Goal: Answer question/provide support: Share knowledge or assist other users

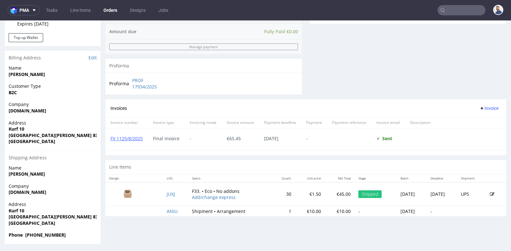
scroll to position [2, 0]
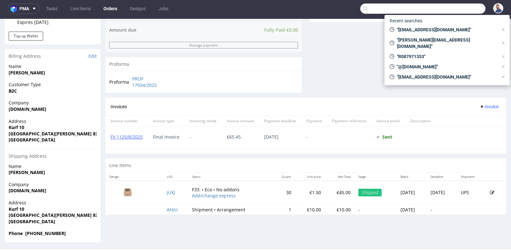
drag, startPoint x: 0, startPoint y: 0, endPoint x: 457, endPoint y: 6, distance: 457.0
click at [457, 6] on input "text" at bounding box center [422, 9] width 125 height 10
paste input "R785500788"
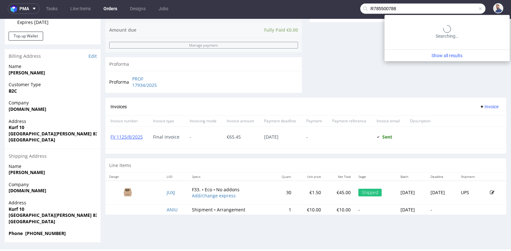
type input "R785500788"
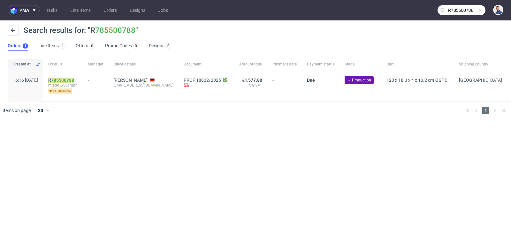
click at [74, 80] on link "785500788" at bounding box center [62, 80] width 23 height 5
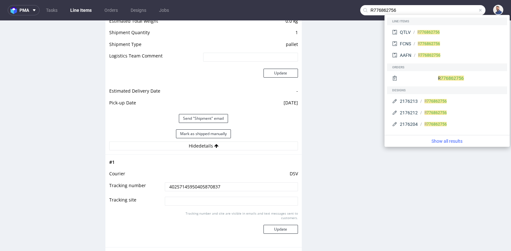
scroll to position [2, 0]
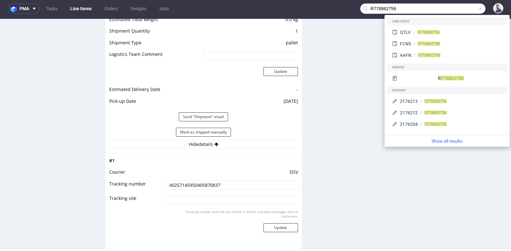
click at [398, 10] on input "R776862756" at bounding box center [422, 9] width 125 height 10
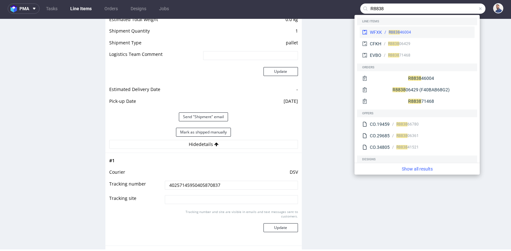
type input "R8838"
click at [399, 27] on div "WFXK R8838 46004" at bounding box center [417, 33] width 115 height 12
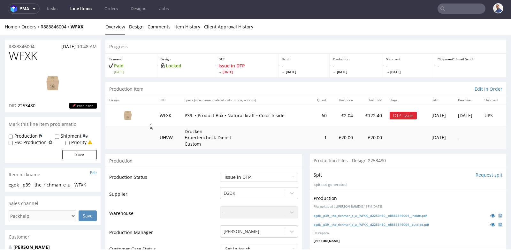
click at [277, 117] on p "P39. • Product Box • Natural kraft • Color Inside" at bounding box center [245, 115] width 121 height 6
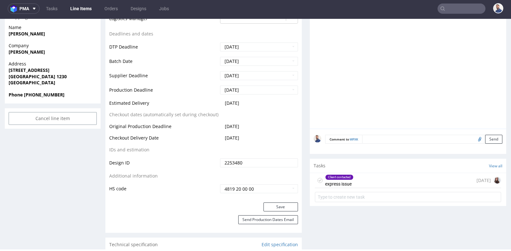
scroll to position [270, 0]
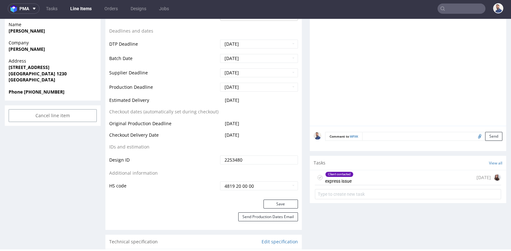
click at [380, 174] on div "Client contacted express issue 1 day ago" at bounding box center [408, 177] width 186 height 15
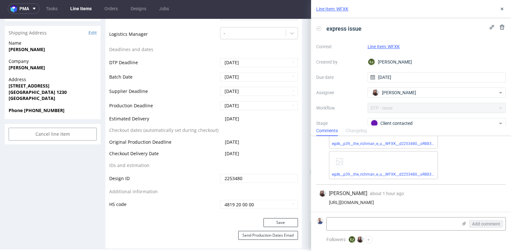
scroll to position [241, 0]
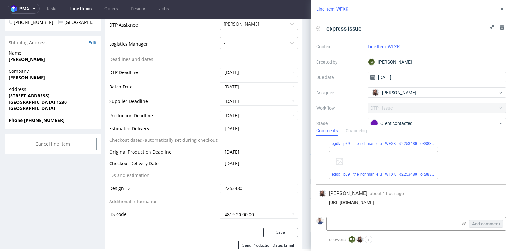
click at [507, 199] on div "EJ Elżbieta Jelińska about 20 hours ago 4th Sep 2025, 13:59 The client ordered …" at bounding box center [411, 142] width 200 height 141
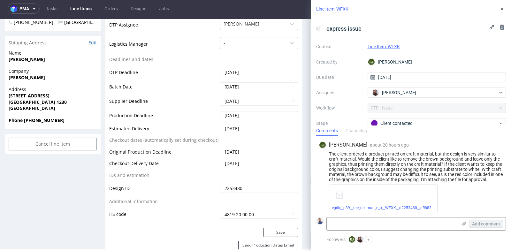
scroll to position [0, 0]
click at [502, 9] on icon at bounding box center [502, 8] width 5 height 5
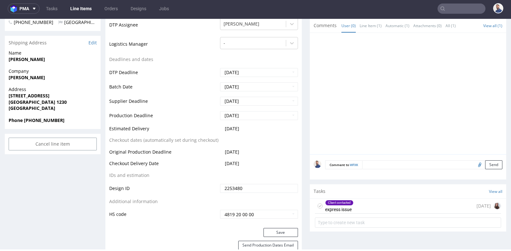
click at [453, 14] on nav "pma Tasks Line Items Orders Designs Jobs" at bounding box center [255, 8] width 511 height 20
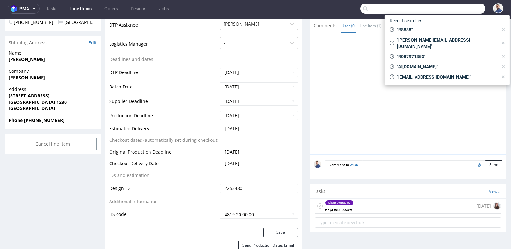
click at [453, 12] on input "text" at bounding box center [422, 9] width 125 height 10
paste input "faelia.kerzen@gmail.com"
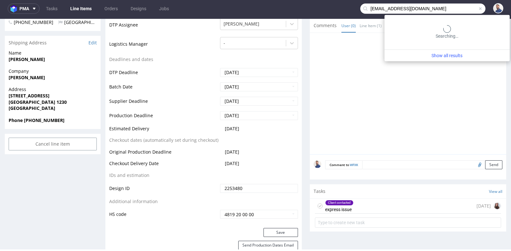
type input "faelia.kerzen@gmail.com"
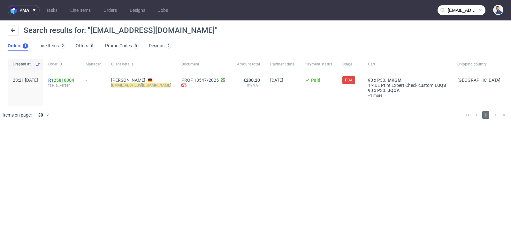
click at [74, 82] on link "125816004" at bounding box center [62, 80] width 23 height 5
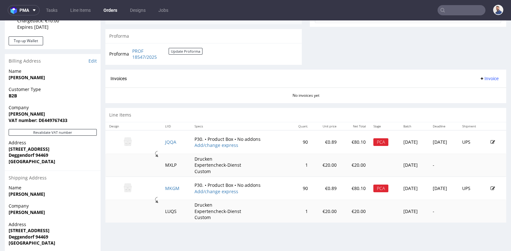
scroll to position [256, 0]
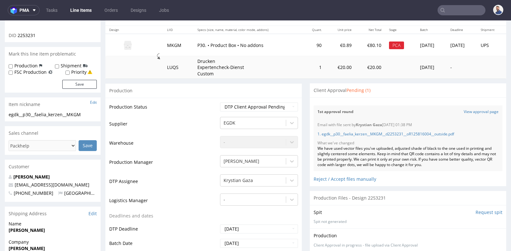
scroll to position [71, 0]
click at [393, 109] on div "1st approval round View approval page" at bounding box center [408, 112] width 189 height 13
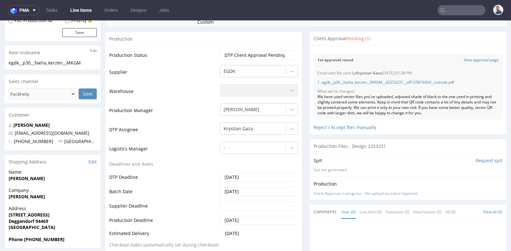
scroll to position [113, 0]
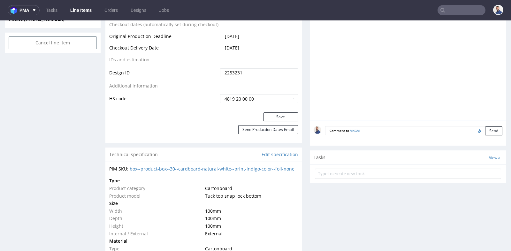
scroll to position [355, 0]
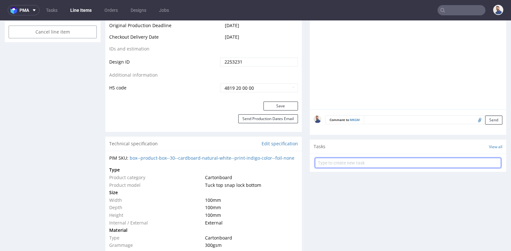
click at [364, 161] on input "text" at bounding box center [408, 163] width 186 height 10
type input "odpowiedź od klientki"
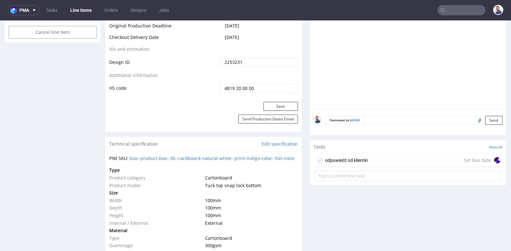
click at [375, 157] on div "odpowiedź od klientki Set due date" at bounding box center [408, 160] width 186 height 13
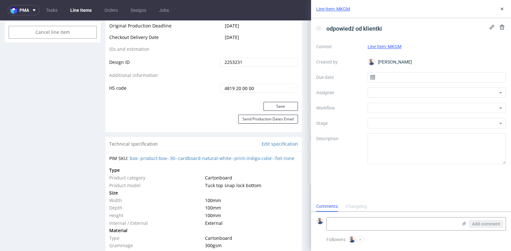
scroll to position [5, 0]
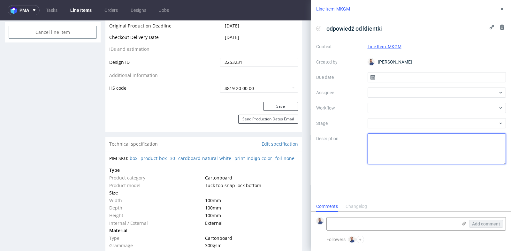
click at [401, 156] on textarea at bounding box center [437, 149] width 139 height 31
paste textarea "faelia.kerzen@gmail.com"
click at [452, 135] on textarea "faelia.kerzen@gmail.com" at bounding box center [437, 149] width 139 height 31
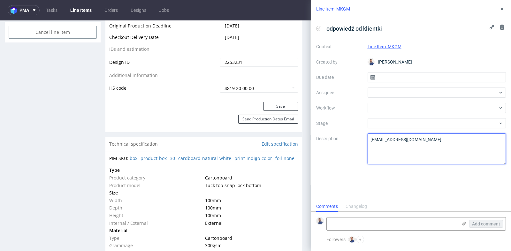
click at [452, 135] on textarea "faelia.kerzen@gmail.com" at bounding box center [437, 149] width 139 height 31
paste textarea "I confirm the changes despite of the QR code. Could you kindly insert the QR co…"
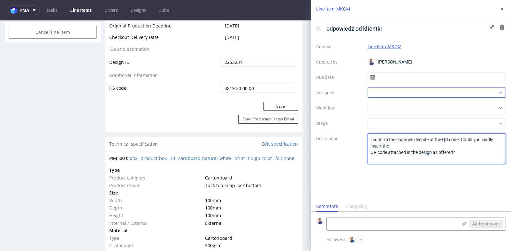
type textarea "I confirm the changes despite of the QR code. Could you kindly insert the QR co…"
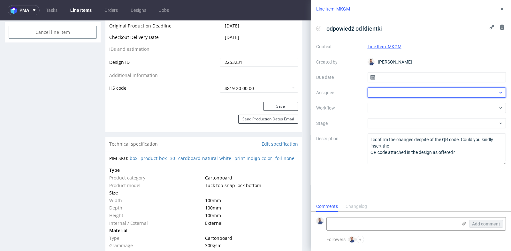
click at [418, 91] on div at bounding box center [437, 93] width 139 height 10
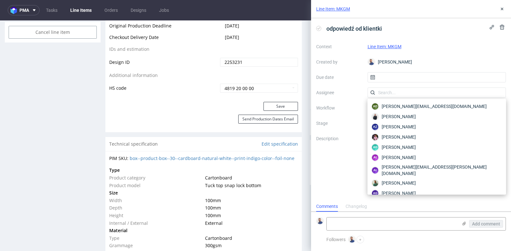
click at [357, 97] on div "Context Line Item: MKGM Created by Michał Rachański Due date Assignee Workflow …" at bounding box center [411, 103] width 190 height 123
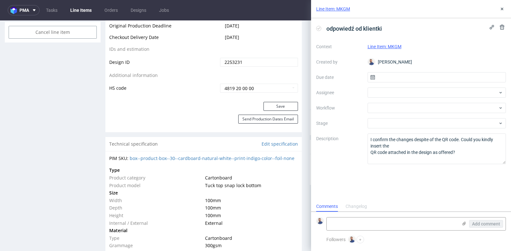
click at [352, 109] on label "Workflow" at bounding box center [339, 108] width 46 height 8
click at [385, 109] on div at bounding box center [437, 108] width 139 height 10
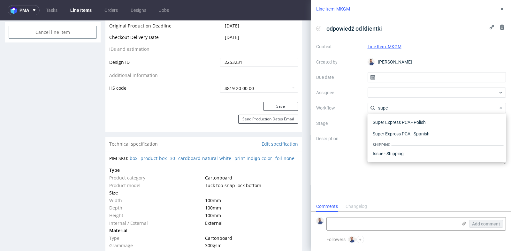
scroll to position [23, 0]
type input "super"
click at [387, 132] on div "Super Express PCA - German" at bounding box center [437, 131] width 134 height 12
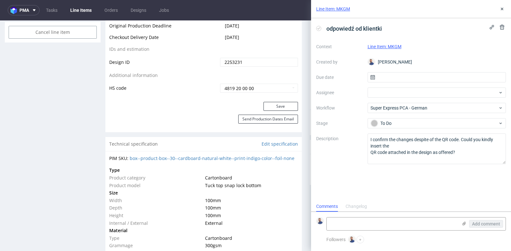
click at [354, 190] on div "odpowiedź od klientki Context Line Item: MKGM Created by Michał Rachański Due d…" at bounding box center [411, 109] width 200 height 183
click at [466, 222] on use at bounding box center [465, 224] width 4 height 4
click at [0, 0] on input "file" at bounding box center [0, 0] width 0 height 0
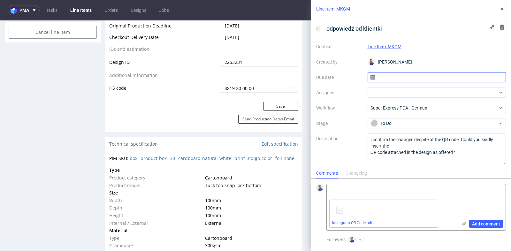
click at [466, 73] on input "text" at bounding box center [437, 77] width 139 height 10
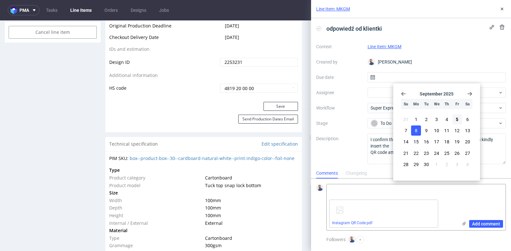
click at [415, 131] on span "8" at bounding box center [416, 131] width 3 height 6
type input "08/09/2025"
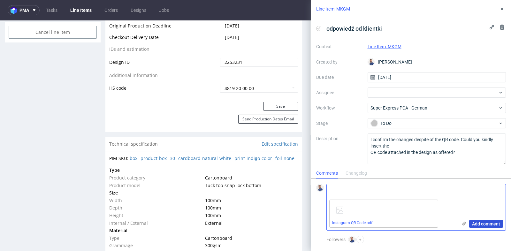
click at [481, 223] on span "Add comment" at bounding box center [486, 224] width 28 height 4
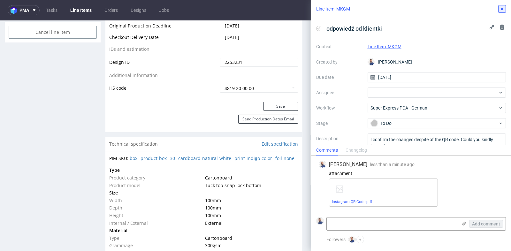
click at [503, 8] on icon at bounding box center [502, 8] width 5 height 5
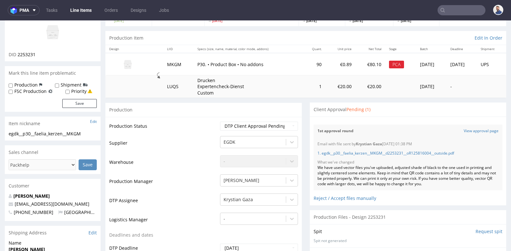
scroll to position [42, 0]
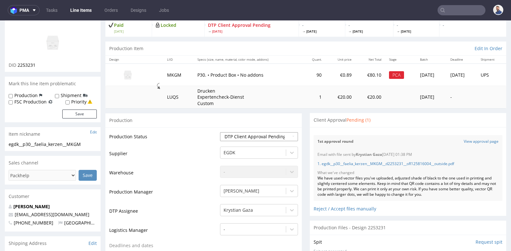
click at [291, 134] on select "Waiting for Artwork Waiting for Diecut Waiting for Mockup Waiting for DTP Waiti…" at bounding box center [259, 136] width 78 height 9
select select "back_for_dtp"
click at [310, 138] on div "Files for the Client Choose file What we've changed Create message I know e-mai…" at bounding box center [408, 171] width 197 height 89
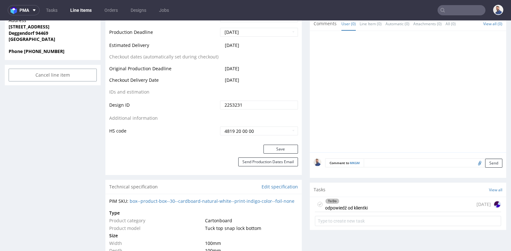
scroll to position [312, 0]
click at [290, 145] on button "Save" at bounding box center [281, 148] width 35 height 9
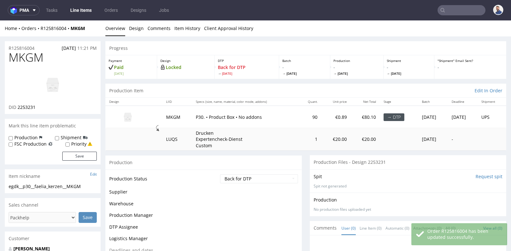
scroll to position [312, 0]
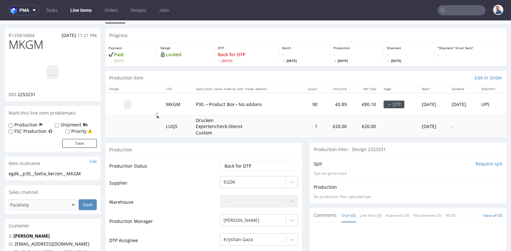
scroll to position [0, 0]
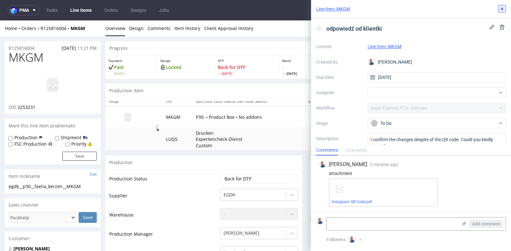
click at [503, 8] on use at bounding box center [502, 9] width 3 height 3
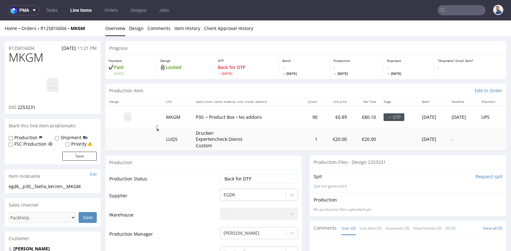
click at [298, 120] on td "90" at bounding box center [309, 117] width 23 height 22
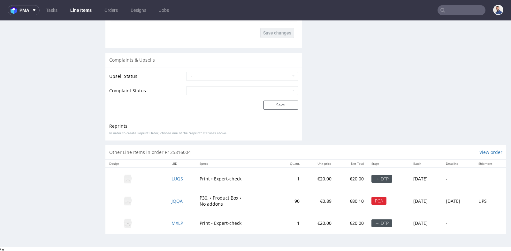
scroll to position [2, 0]
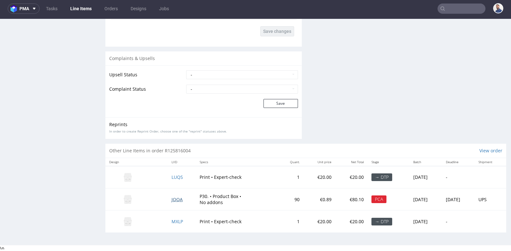
click at [172, 197] on span "JQQA" at bounding box center [177, 200] width 11 height 6
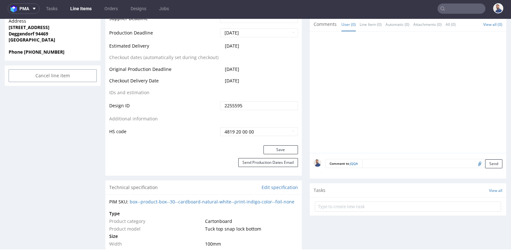
scroll to position [312, 0]
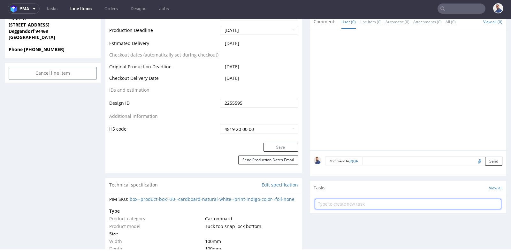
click at [454, 204] on input "text" at bounding box center [408, 204] width 186 height 10
type input "Odpowiedź klientki"
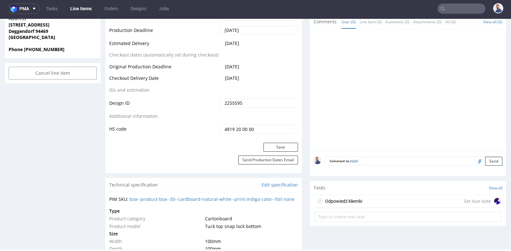
click at [422, 197] on div "Odpowiedź klientki Set due date" at bounding box center [408, 201] width 186 height 13
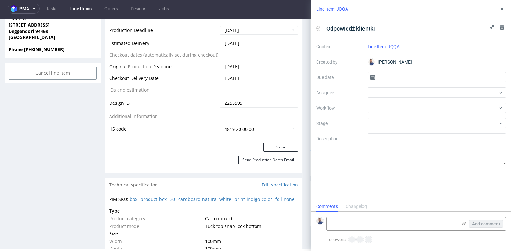
scroll to position [5, 0]
click at [434, 93] on div at bounding box center [437, 93] width 139 height 10
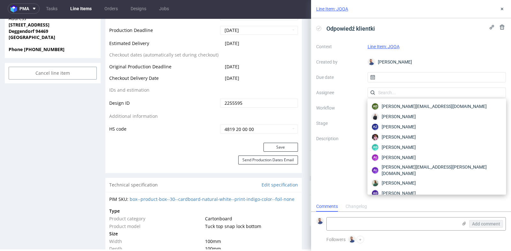
click at [346, 96] on label "Assignee" at bounding box center [339, 93] width 46 height 8
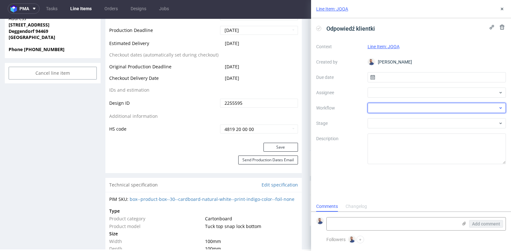
click at [375, 107] on div at bounding box center [437, 108] width 139 height 10
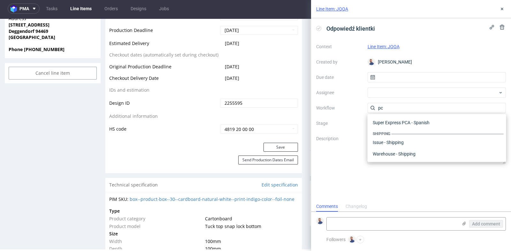
scroll to position [80, 0]
type input "pca"
click at [385, 128] on div "Super Express PCA - German" at bounding box center [437, 131] width 134 height 12
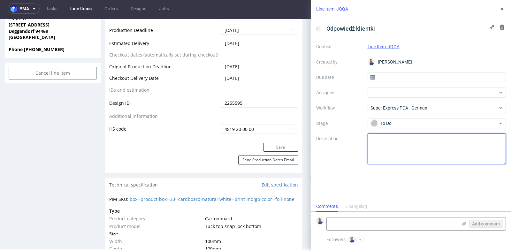
click at [387, 145] on textarea at bounding box center [437, 149] width 139 height 31
paste textarea "I confirm the changes despite of the QR code. Could you kindly insert the QR co…"
type textarea "I confirm the changes despite of the QR code. Could you kindly insert the QR co…"
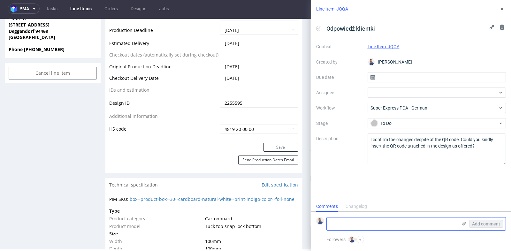
click at [465, 223] on use at bounding box center [465, 224] width 4 height 4
click at [0, 0] on input "file" at bounding box center [0, 0] width 0 height 0
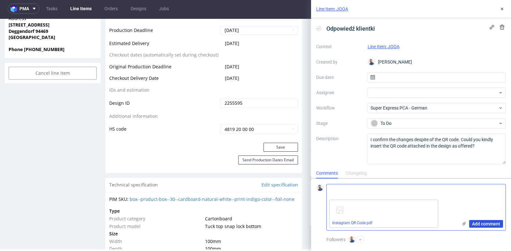
click at [493, 224] on span "Add comment" at bounding box center [486, 224] width 28 height 4
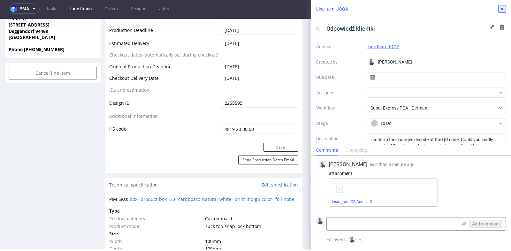
click at [502, 8] on icon at bounding box center [502, 8] width 5 height 5
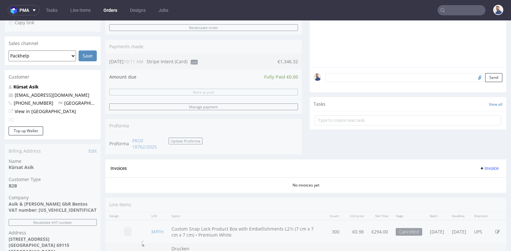
scroll to position [170, 0]
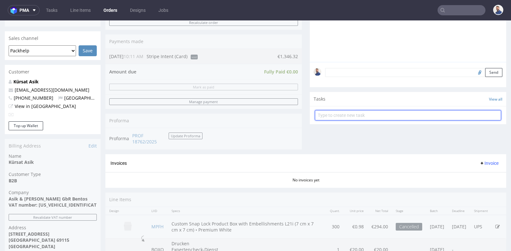
click at [336, 115] on input "text" at bounding box center [408, 115] width 186 height 10
type input "prośba o refund"
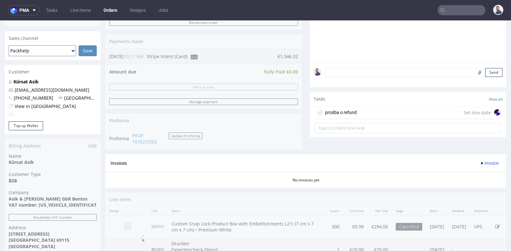
click at [356, 111] on div "prośba o refund Set due date" at bounding box center [408, 112] width 186 height 13
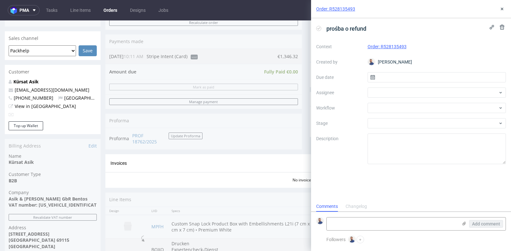
scroll to position [5, 0]
click at [391, 76] on input "text" at bounding box center [437, 77] width 139 height 10
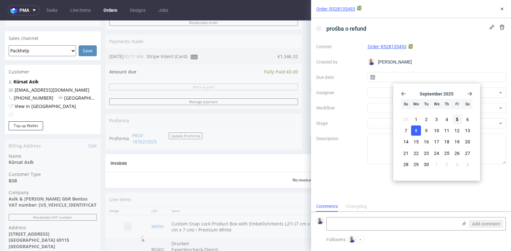
click at [415, 130] on span "8" at bounding box center [416, 131] width 3 height 6
type input "08/09/2025"
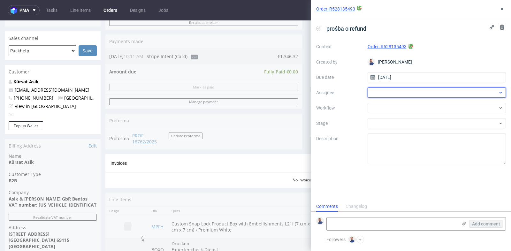
click at [398, 97] on div at bounding box center [437, 93] width 139 height 10
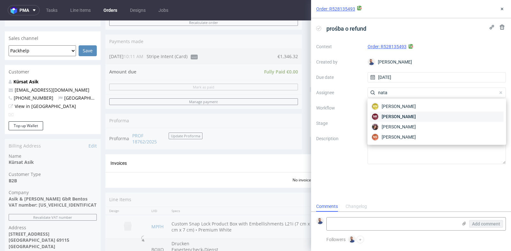
type input "nata"
click at [398, 115] on span "Natalia Kaczorowska" at bounding box center [399, 116] width 34 height 6
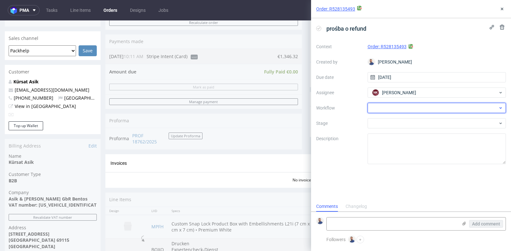
click at [399, 109] on div at bounding box center [437, 108] width 139 height 10
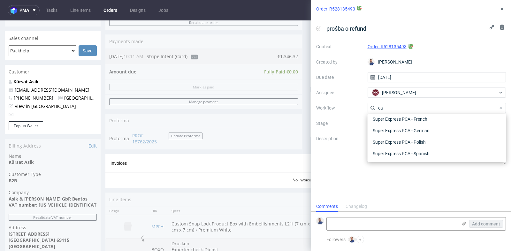
scroll to position [80, 0]
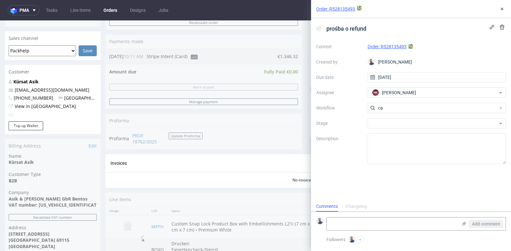
type input "c"
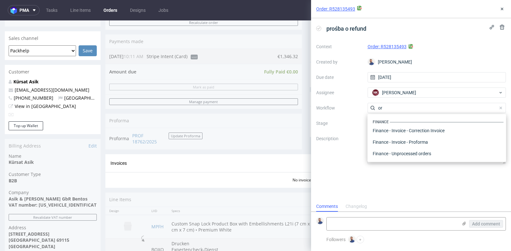
type input "o"
type input "c"
click at [360, 159] on label "Description" at bounding box center [339, 149] width 46 height 28
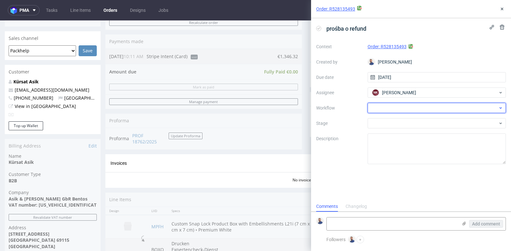
click at [499, 107] on icon at bounding box center [501, 107] width 5 height 5
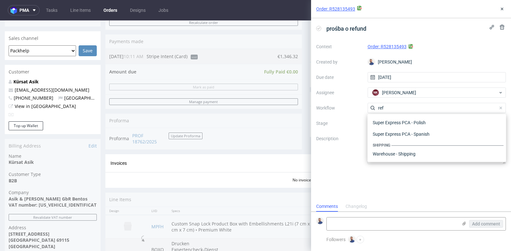
scroll to position [34, 0]
type input "ref"
click at [462, 143] on div "Finance - Refunds - Stripe" at bounding box center [437, 143] width 134 height 12
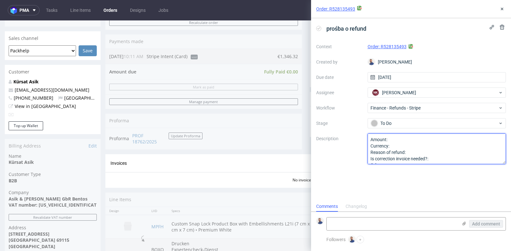
click at [455, 138] on textarea "Amount: Currency: Reason of refund: Is correction invoice needed?: Other:" at bounding box center [437, 149] width 139 height 31
click at [447, 148] on textarea "Amount: 1346.32 Currency: Reason of refund: Is correction invoice needed?: Othe…" at bounding box center [437, 149] width 139 height 31
click at [444, 154] on textarea "Amount: 1346.32 Currency: Reason of refund: Is correction invoice needed?: Othe…" at bounding box center [437, 149] width 139 height 31
click at [444, 158] on textarea "Amount: 1346.32 Currency: Reason of refund: Is correction invoice needed?: Othe…" at bounding box center [437, 149] width 139 height 31
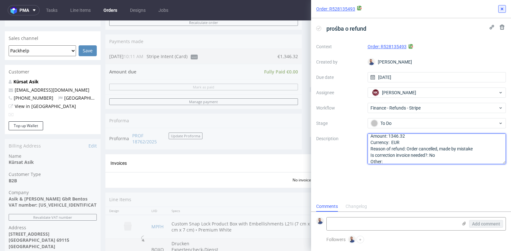
type textarea "Amount: 1346.32 Currency: EUR Reason of refund: Order cancelled, made by mistak…"
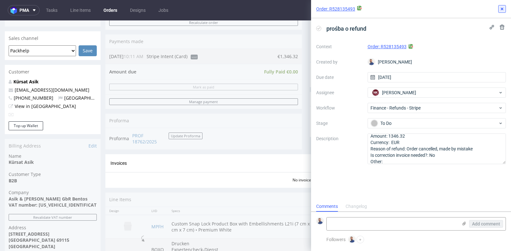
click at [500, 8] on icon at bounding box center [502, 8] width 5 height 5
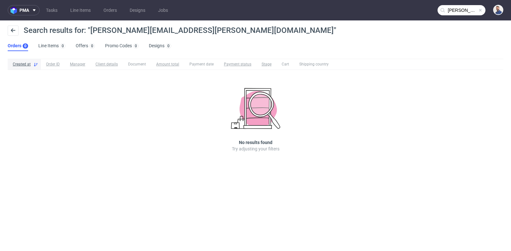
scroll to position [5, 0]
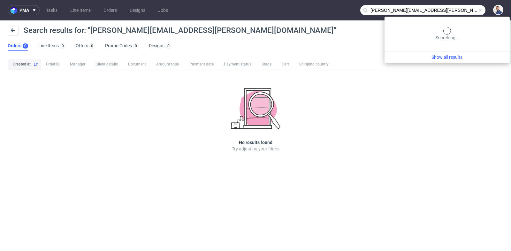
click at [459, 13] on input "[PERSON_NAME][EMAIL_ADDRESS][PERSON_NAME][DOMAIN_NAME]" at bounding box center [422, 10] width 125 height 10
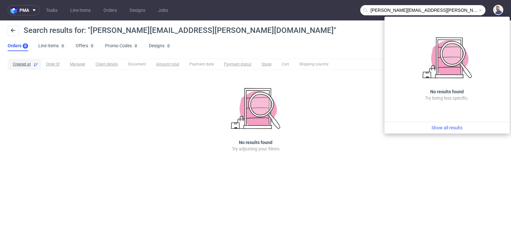
drag, startPoint x: 400, startPoint y: 11, endPoint x: 363, endPoint y: 9, distance: 36.5
click at [363, 9] on div "[PERSON_NAME][EMAIL_ADDRESS][PERSON_NAME][DOMAIN_NAME]" at bounding box center [422, 10] width 125 height 10
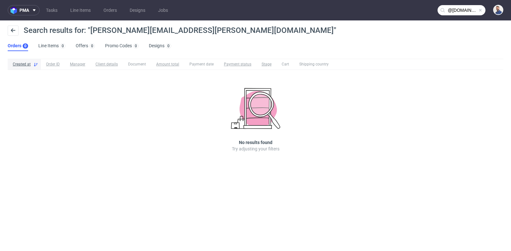
type input "@[DOMAIN_NAME]"
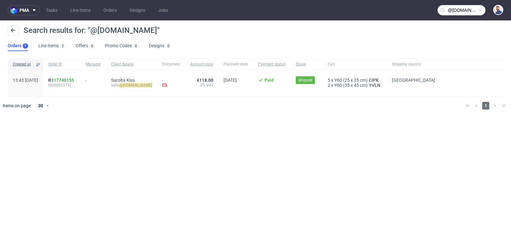
click at [81, 77] on div "R 317740155 (000002575)" at bounding box center [61, 83] width 37 height 27
click at [74, 79] on link "317740155" at bounding box center [62, 80] width 23 height 5
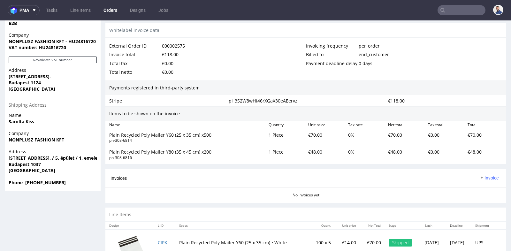
scroll to position [312, 0]
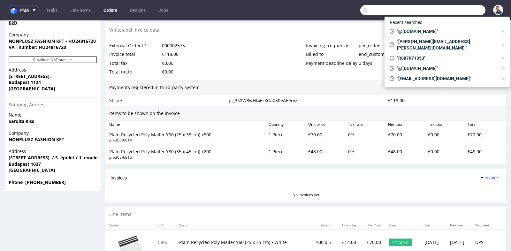
click at [446, 8] on input "text" at bounding box center [422, 10] width 125 height 10
paste input "f.delamotte@minervaverlag.de"
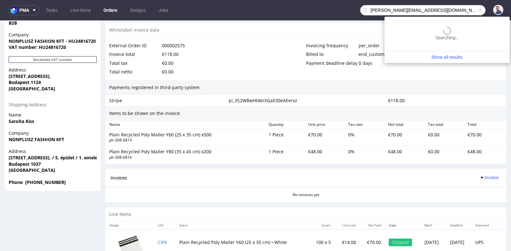
type input "f.delamotte@minervaverlag.de"
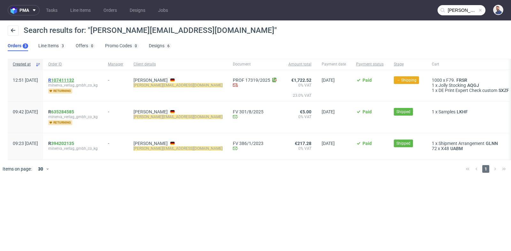
click at [74, 79] on link "107411132" at bounding box center [62, 80] width 23 height 5
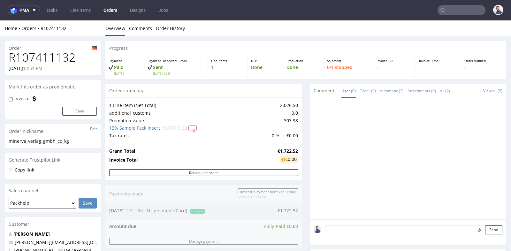
click at [211, 136] on td "Tax rates" at bounding box center [189, 136] width 161 height 8
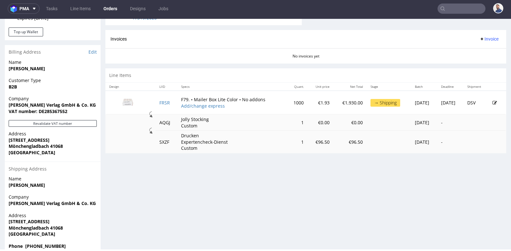
scroll to position [261, 0]
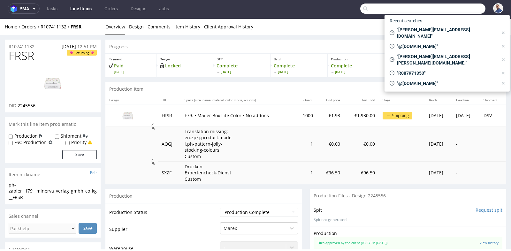
click at [453, 12] on input "text" at bounding box center [422, 9] width 125 height 10
paste input "shop@setandsekt.com"
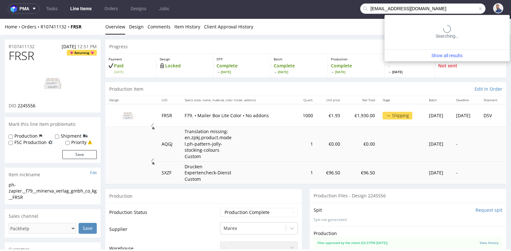
type input "shop@setandsekt.com"
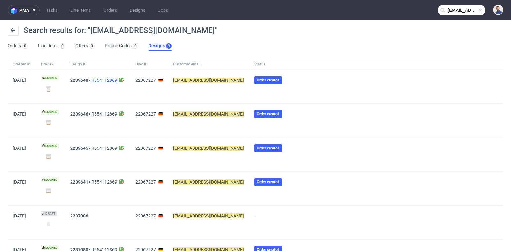
click at [113, 80] on link "R554112869" at bounding box center [104, 80] width 26 height 5
click at [322, 78] on div at bounding box center [397, 87] width 214 height 34
click at [453, 11] on input "shop@setandsekt.com" at bounding box center [462, 10] width 48 height 10
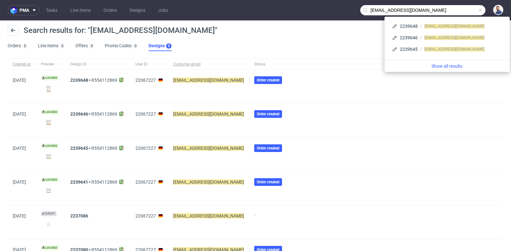
drag, startPoint x: 376, startPoint y: 11, endPoint x: 362, endPoint y: 10, distance: 14.4
click at [362, 10] on div "shop@setandsekt.com" at bounding box center [422, 10] width 125 height 10
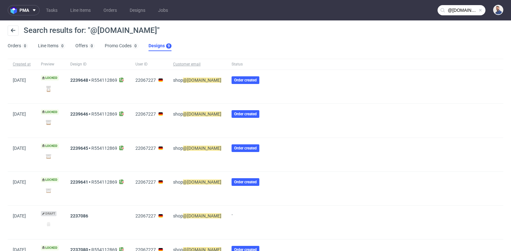
click at [454, 10] on input "@setandsekt.com" at bounding box center [462, 10] width 48 height 10
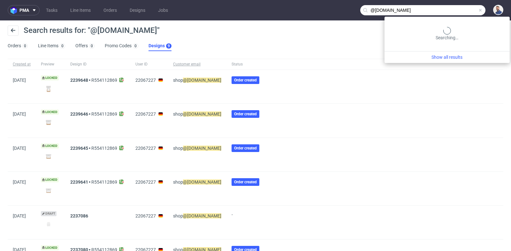
click at [454, 10] on input "@setandsekt.com" at bounding box center [422, 10] width 125 height 10
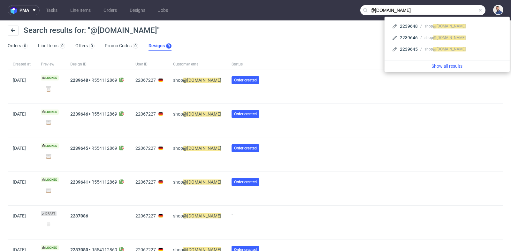
click at [454, 10] on input "@setandsekt.com" at bounding box center [422, 10] width 125 height 10
paste input "R107411132"
type input "R107411132"
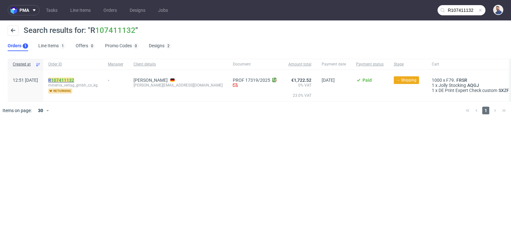
click at [74, 79] on mark "R 107411132" at bounding box center [61, 80] width 26 height 5
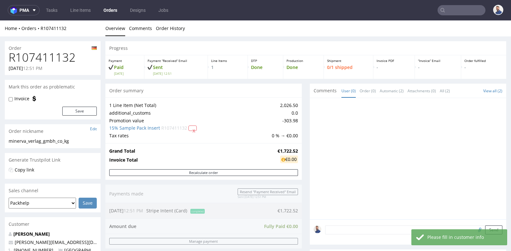
click at [247, 163] on td "Invoice Total" at bounding box center [192, 160] width 167 height 11
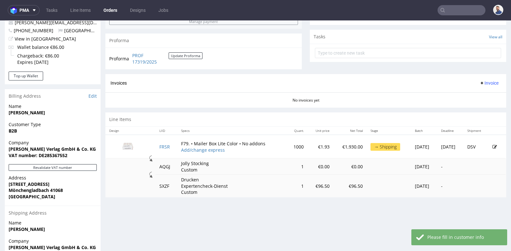
scroll to position [227, 0]
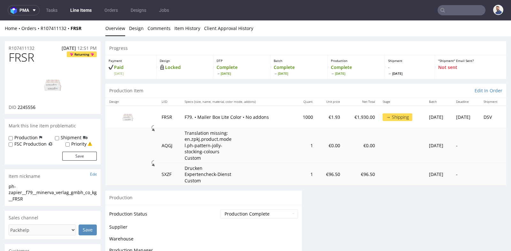
scroll to position [2, 0]
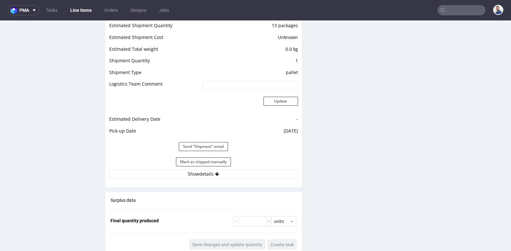
scroll to position [710, 0]
click at [201, 173] on button "Show details" at bounding box center [203, 173] width 189 height 9
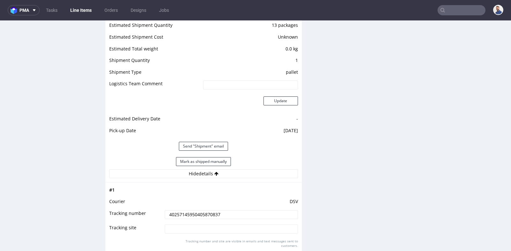
click at [195, 214] on input "40257145950405870837" at bounding box center [231, 214] width 133 height 9
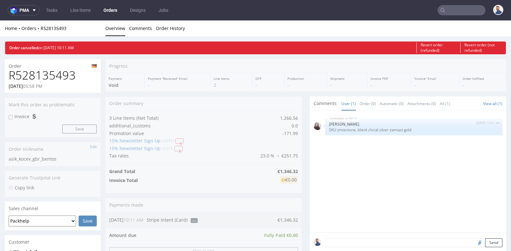
click at [310, 151] on div "MPFH [DATE] 10:21 am [PERSON_NAME] SKU zmienione, klient chcial silver zamiast …" at bounding box center [408, 171] width 197 height 121
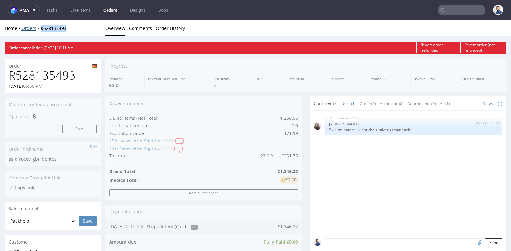
drag, startPoint x: 70, startPoint y: 28, endPoint x: 40, endPoint y: 28, distance: 30.7
click at [40, 28] on div "Home Orders R528135493" at bounding box center [53, 28] width 96 height 6
copy link "R528135493"
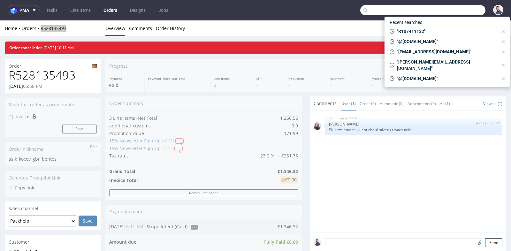
click at [461, 9] on input "text" at bounding box center [422, 10] width 125 height 10
paste input "R892710316"
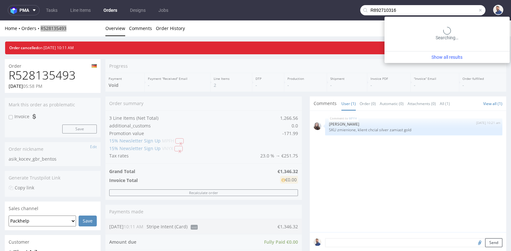
type input "R892710316"
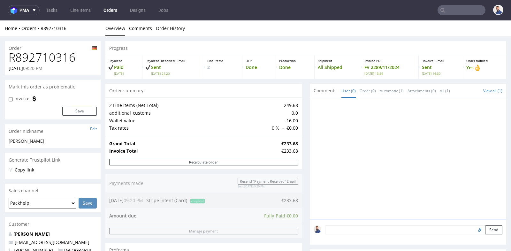
click at [304, 142] on div "Progress Payment Paid [DATE] Payment “Received” Email Sent [DATE] 21:20 Line It…" at bounding box center [305, 234] width 401 height 387
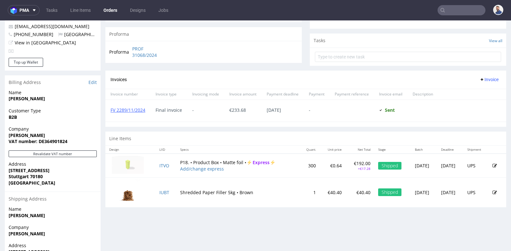
scroll to position [201, 0]
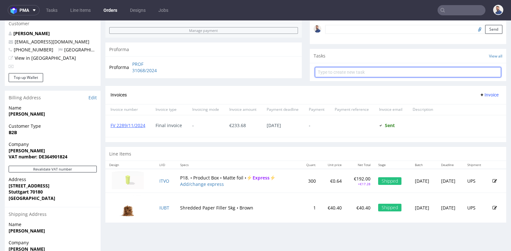
click at [416, 74] on input "text" at bounding box center [408, 72] width 186 height 10
type input "prosba o refund"
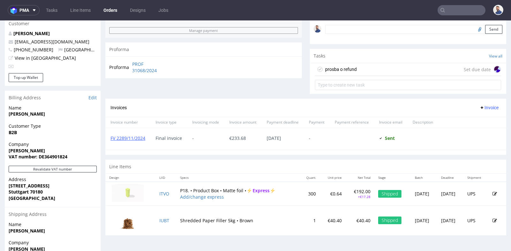
click at [379, 102] on div "Invoices Invoice" at bounding box center [305, 108] width 401 height 18
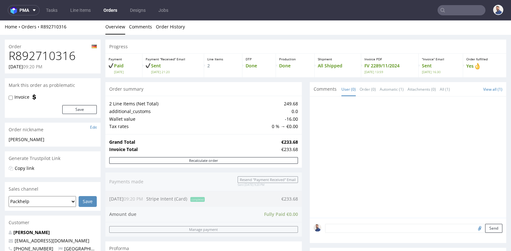
scroll to position [0, 0]
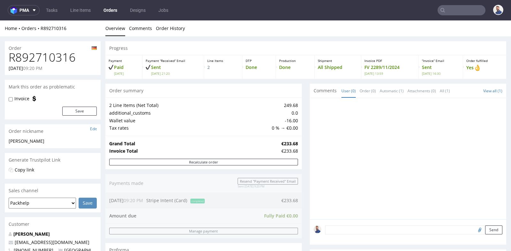
click at [310, 197] on div at bounding box center [408, 158] width 197 height 121
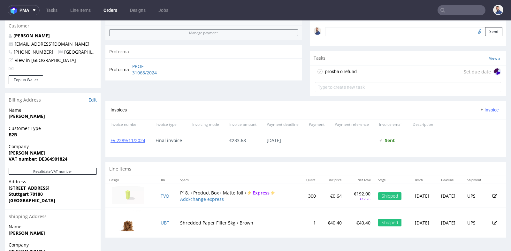
scroll to position [199, 0]
click at [385, 70] on div "prosba o refund Set due date" at bounding box center [408, 71] width 186 height 13
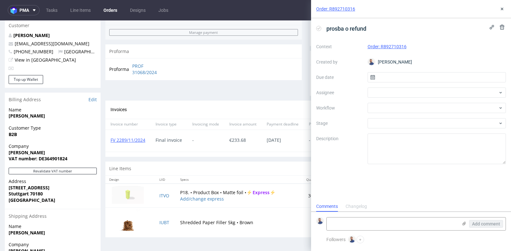
scroll to position [5, 0]
click at [403, 90] on div at bounding box center [437, 93] width 139 height 10
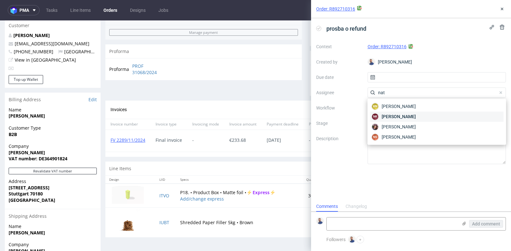
type input "nat"
click at [402, 117] on span "[PERSON_NAME]" at bounding box center [399, 116] width 34 height 6
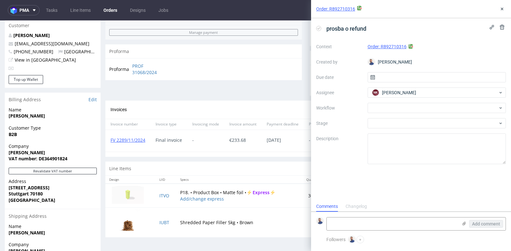
click at [302, 106] on div "Invoices Invoice" at bounding box center [306, 110] width 391 height 8
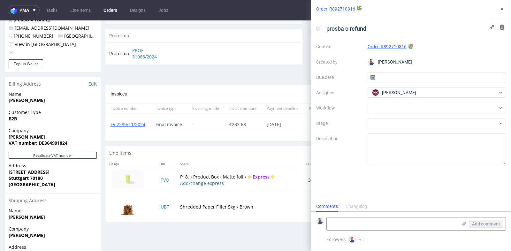
scroll to position [227, 0]
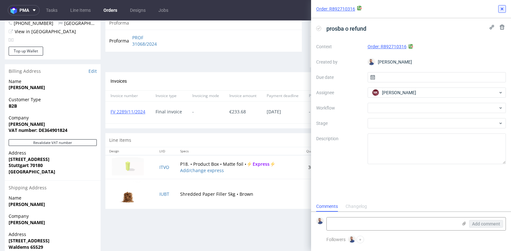
click at [502, 6] on icon at bounding box center [502, 8] width 5 height 5
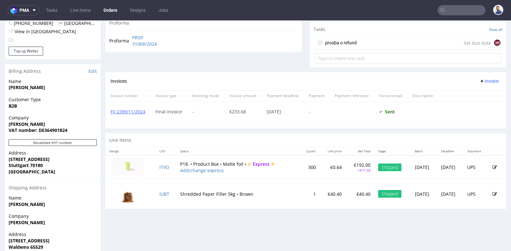
click at [423, 44] on div "prosba o refund Set due date NK" at bounding box center [408, 43] width 186 height 13
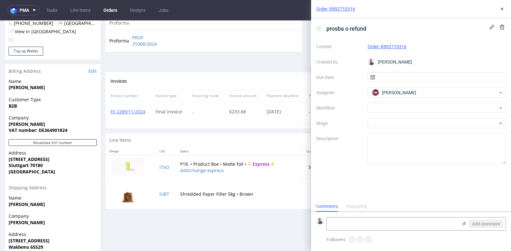
scroll to position [5, 0]
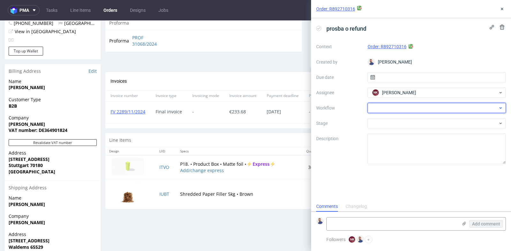
click at [420, 109] on div at bounding box center [437, 108] width 139 height 10
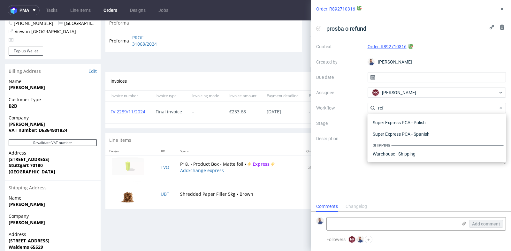
scroll to position [34, 0]
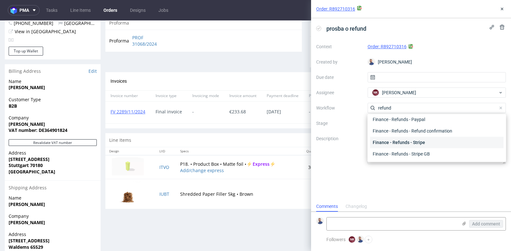
type input "refund"
click at [425, 143] on div "Finance - Refunds - Stripe" at bounding box center [437, 143] width 134 height 12
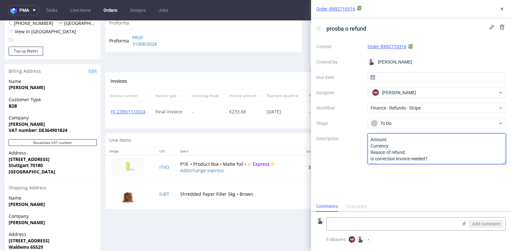
click at [425, 143] on textarea "Amount: Currency: Reason of refund: Is correction invoice needed?: Other:" at bounding box center [437, 149] width 139 height 31
click at [421, 140] on textarea "Amount: Currency: Reason of refund: Is correction invoice needed?: Other:" at bounding box center [437, 149] width 139 height 31
click at [419, 148] on textarea "Amount: Currency: Reason of refund: Is correction invoice needed?: Other:" at bounding box center [437, 149] width 139 height 31
click at [421, 154] on textarea "Amount: Currency: Reason of refund: Is correction invoice needed?: Other:" at bounding box center [437, 149] width 139 height 31
click at [407, 160] on textarea "Amount: Currency: Reason of refund: Is correction invoice needed?: Other:" at bounding box center [437, 149] width 139 height 31
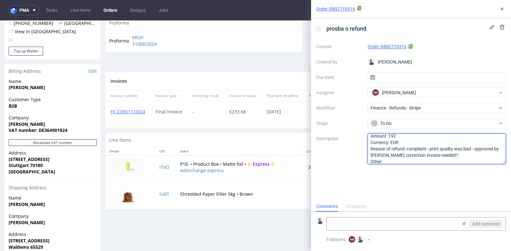
scroll to position [13, 0]
click at [446, 151] on textarea "Amount: Currency: Reason of refund: Is correction invoice needed?: Other:" at bounding box center [437, 149] width 139 height 31
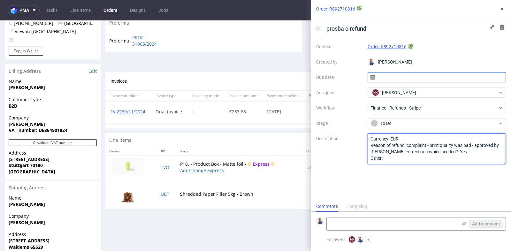
type textarea "Amount: 192 Currency: EUR Reason of refund: complaint - print quality was bad -…"
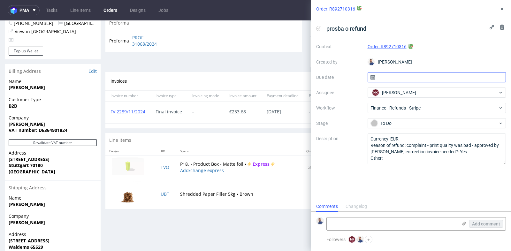
click at [453, 74] on input "text" at bounding box center [437, 77] width 139 height 10
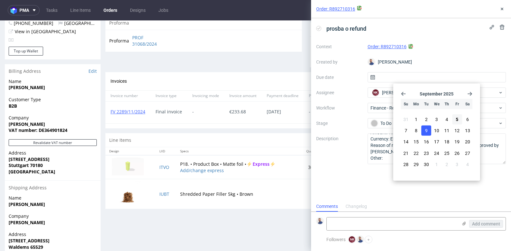
click at [424, 131] on button "9" at bounding box center [427, 131] width 10 height 10
type input "[DATE]"
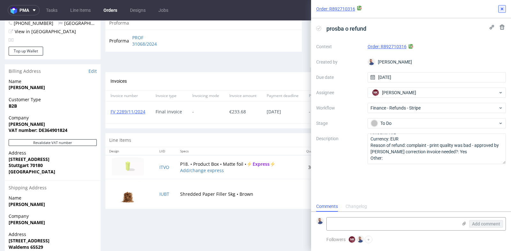
click at [502, 10] on icon at bounding box center [502, 8] width 5 height 5
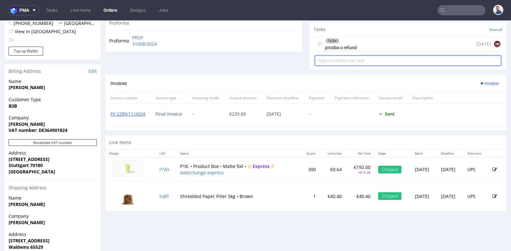
click at [412, 57] on input "text" at bounding box center [408, 61] width 186 height 10
type input "prosba o korekte faktury"
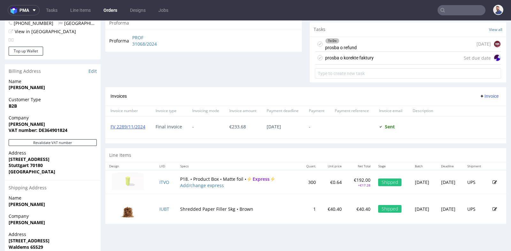
click at [396, 57] on div "prosba o korekte faktury Set due date" at bounding box center [408, 58] width 186 height 13
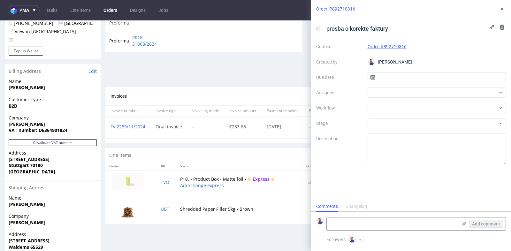
scroll to position [5, 0]
click at [400, 79] on input "text" at bounding box center [437, 77] width 139 height 10
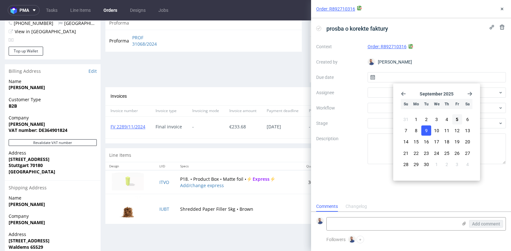
click at [426, 131] on span "9" at bounding box center [426, 131] width 3 height 6
type input "[DATE]"
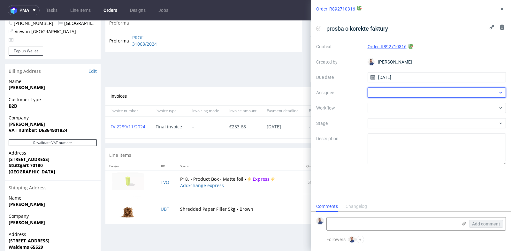
click at [416, 93] on div at bounding box center [437, 93] width 139 height 10
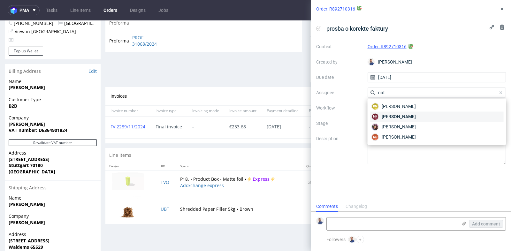
type input "nat"
click at [411, 116] on span "[PERSON_NAME]" at bounding box center [399, 116] width 34 height 6
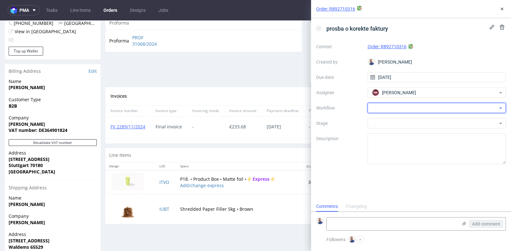
click at [412, 108] on div at bounding box center [437, 108] width 139 height 10
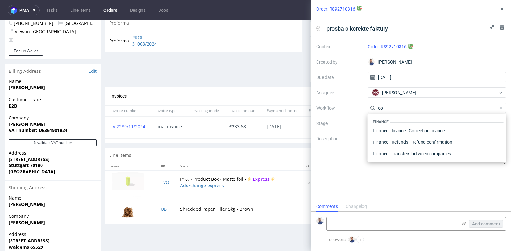
scroll to position [0, 0]
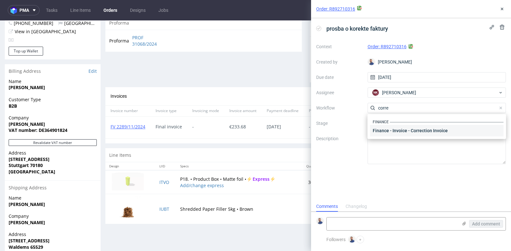
type input "corre"
click at [421, 132] on div "Finance - Invoice - Correction Invoice" at bounding box center [437, 131] width 134 height 12
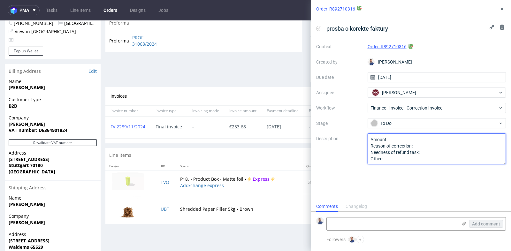
click at [421, 137] on textarea "Amount: Reason of correction: Needness of refund task: Other:" at bounding box center [437, 149] width 139 height 31
type textarea "Amount: 233.68- Reason of correction: Needness of refund task: Other:"
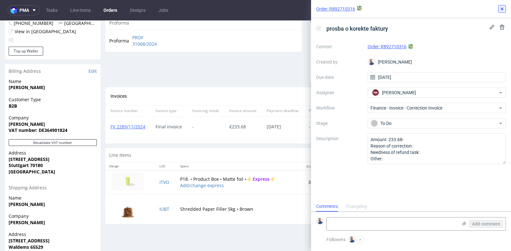
click at [502, 9] on use at bounding box center [502, 9] width 3 height 3
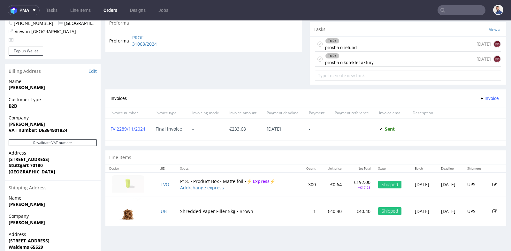
click at [407, 57] on div "To Do prosba o korekte faktury [DATE] NK" at bounding box center [408, 59] width 186 height 15
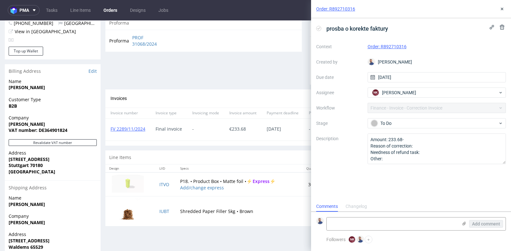
scroll to position [5, 0]
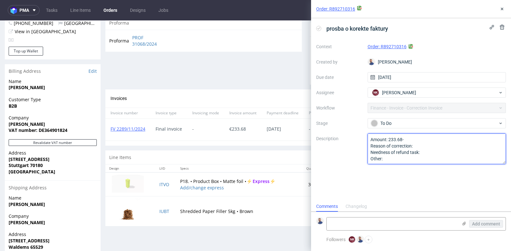
click at [427, 137] on textarea "Amount: 233.68- Reason of correction: Needness of refund task: Other:" at bounding box center [437, 149] width 139 height 31
click at [428, 143] on textarea "Amount: 233.68- Reason of correction: Needness of refund task: Other:" at bounding box center [437, 149] width 139 height 31
click at [425, 153] on textarea "Amount: 233.68- Reason of correction: Needness of refund task: Other:" at bounding box center [437, 149] width 139 height 31
click at [428, 138] on textarea "Amount: 233.68- Reason of correction: Needness of refund task: Other:" at bounding box center [437, 149] width 139 height 31
click at [402, 139] on textarea "Amount: 233.68- Reason of correction: Needness of refund task: Other:" at bounding box center [437, 149] width 139 height 31
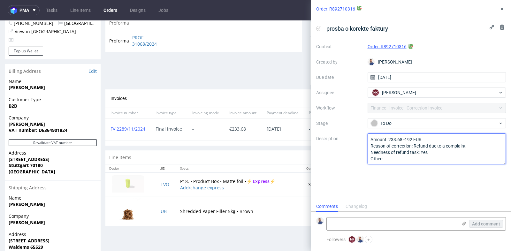
click at [405, 140] on textarea "Amount: 233.68- Reason of correction: Needness of refund task: Other:" at bounding box center [437, 149] width 139 height 31
type textarea "Amount: 233.68 - 192 EUR Reason of correction: Refund due to a complaint Needne…"
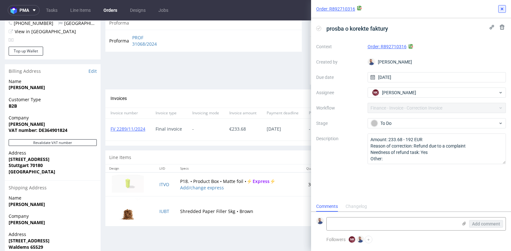
click at [500, 11] on button at bounding box center [503, 9] width 8 height 8
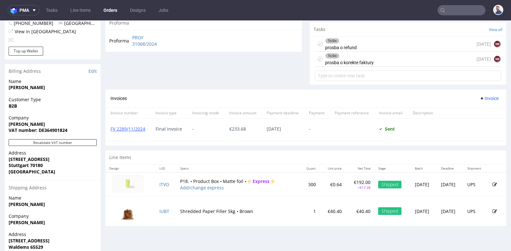
click at [501, 9] on nav "pma Tasks Line Items Orders Designs Jobs" at bounding box center [255, 10] width 511 height 20
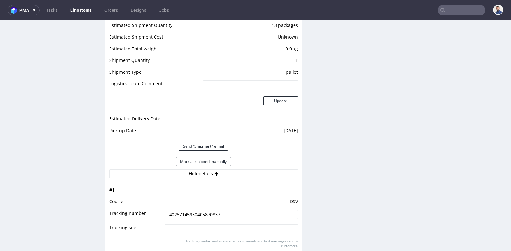
scroll to position [5, 0]
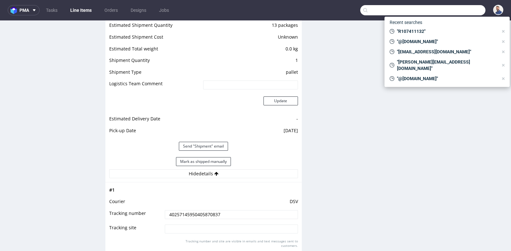
drag, startPoint x: 0, startPoint y: 0, endPoint x: 445, endPoint y: 11, distance: 445.3
click at [445, 11] on input "text" at bounding box center [422, 10] width 125 height 10
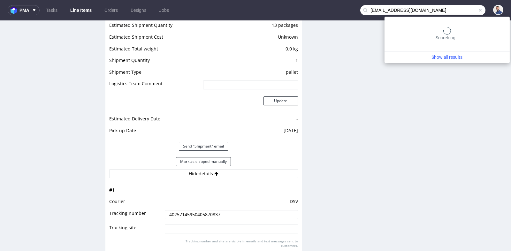
type input "shop@setandsekt.com"
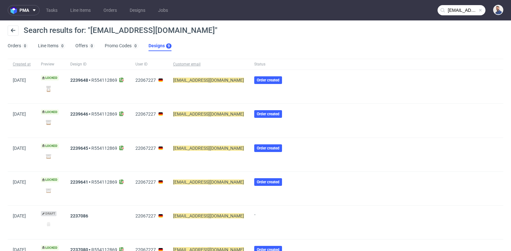
click at [345, 87] on div at bounding box center [397, 87] width 214 height 34
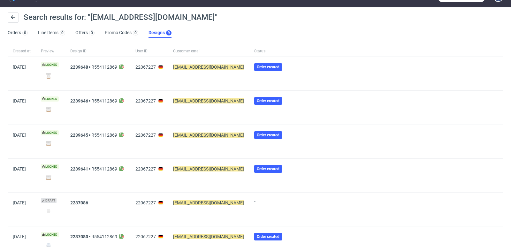
scroll to position [14, 0]
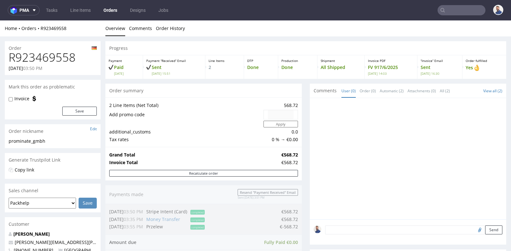
scroll to position [241, 0]
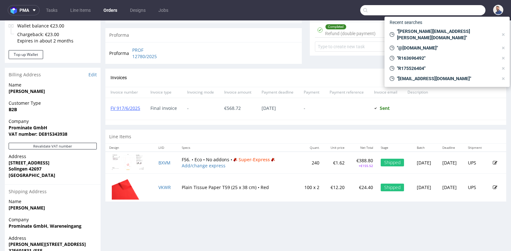
click at [457, 11] on input "text" at bounding box center [422, 10] width 125 height 10
paste input "nonplusz.hu"
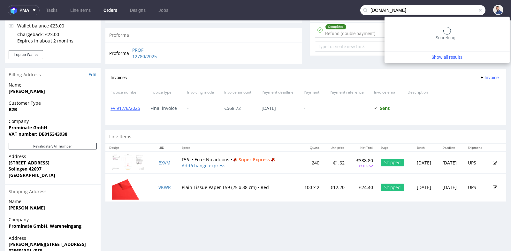
type input "nonplusz.hu"
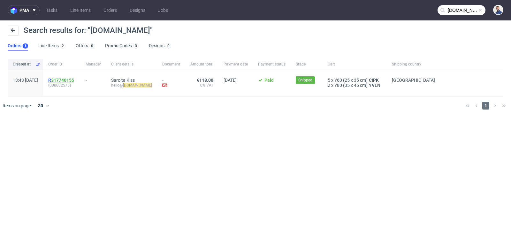
click at [74, 79] on link "317740155" at bounding box center [62, 80] width 23 height 5
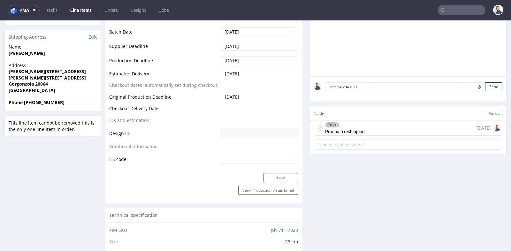
scroll to position [270, 0]
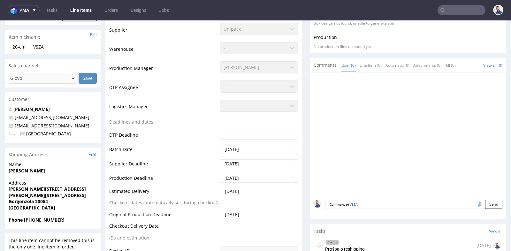
scroll to position [142, 0]
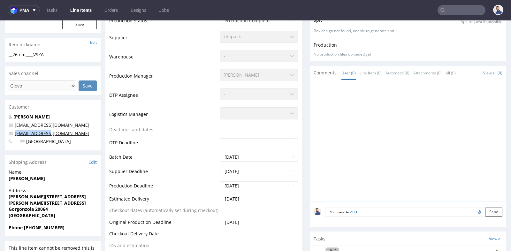
drag, startPoint x: 73, startPoint y: 135, endPoint x: 14, endPoint y: 134, distance: 58.5
click at [14, 134] on p "[EMAIL_ADDRESS][DOMAIN_NAME]" at bounding box center [53, 133] width 88 height 6
copy link "[EMAIL_ADDRESS][DOMAIN_NAME]"
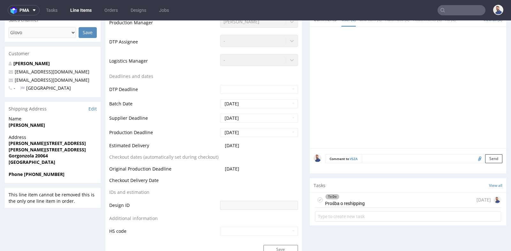
scroll to position [199, 0]
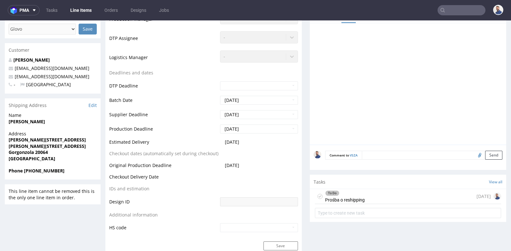
click at [368, 194] on div "To Do Prośba o reshipping [DATE]" at bounding box center [408, 196] width 186 height 15
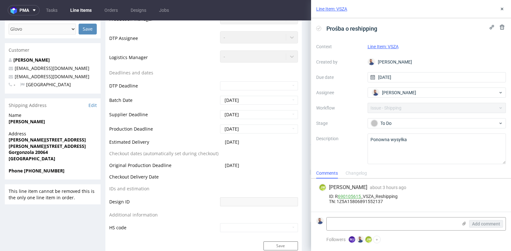
click at [347, 198] on link "690105615" at bounding box center [349, 196] width 23 height 5
drag, startPoint x: 335, startPoint y: 196, endPoint x: 362, endPoint y: 195, distance: 26.9
click at [362, 195] on div "ID: R 690105615 _VSZA_Reshipping TN: 1Z5A15806891552137" at bounding box center [411, 199] width 185 height 10
copy div "R 690105615"
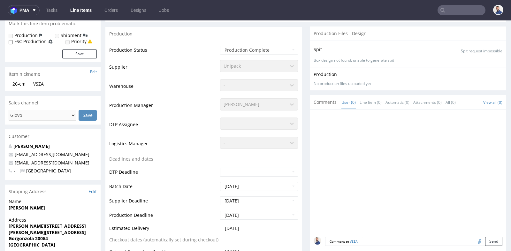
scroll to position [113, 0]
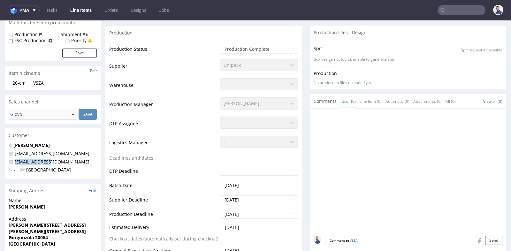
drag, startPoint x: 51, startPoint y: 162, endPoint x: 15, endPoint y: 162, distance: 36.1
click at [15, 162] on p "ordini@afmg.it" at bounding box center [53, 162] width 88 height 6
copy link "ordini@afmg.it"
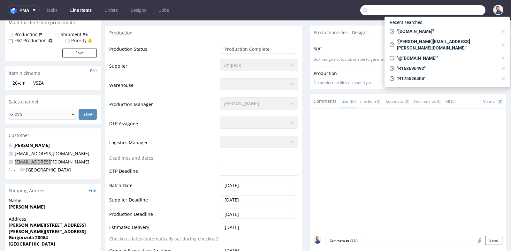
click at [453, 6] on input "text" at bounding box center [422, 10] width 125 height 10
paste input "info@kalamua.eus"
type input "info@kalamua.eus"
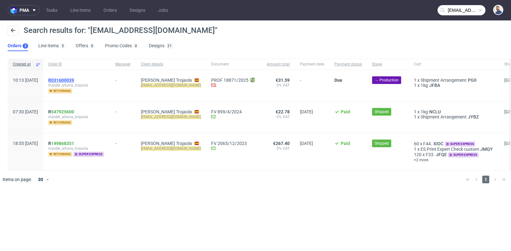
click at [74, 80] on span "R031600039" at bounding box center [61, 80] width 26 height 5
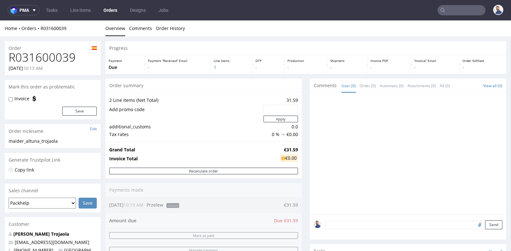
click at [310, 140] on div at bounding box center [408, 153] width 197 height 121
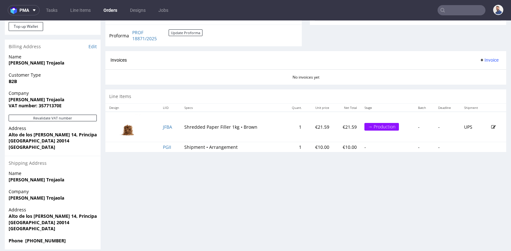
scroll to position [256, 0]
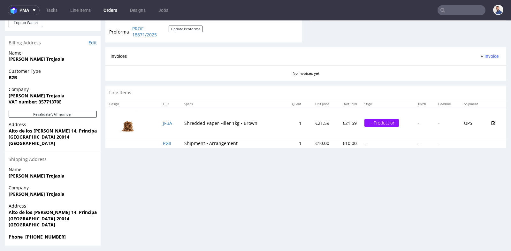
click at [274, 89] on div "Line Items" at bounding box center [305, 93] width 401 height 14
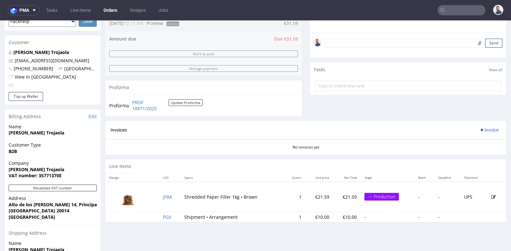
scroll to position [184, 0]
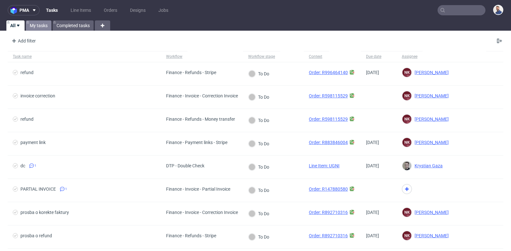
click at [43, 27] on link "My tasks" at bounding box center [39, 25] width 26 height 10
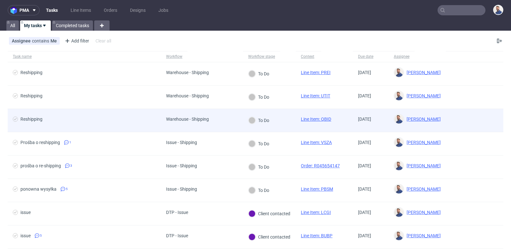
click at [41, 122] on span "Reshipping" at bounding box center [84, 121] width 143 height 8
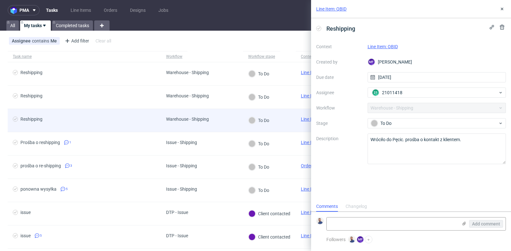
scroll to position [5, 0]
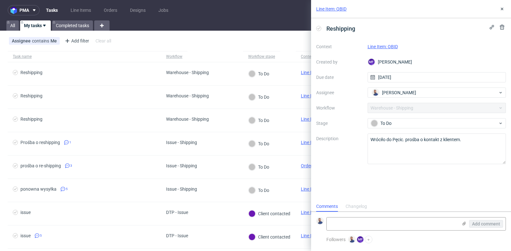
click at [391, 45] on link "Line Item: QBID" at bounding box center [383, 46] width 30 height 5
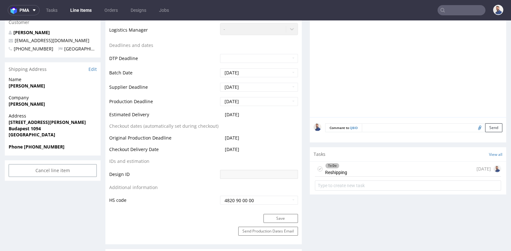
scroll to position [227, 0]
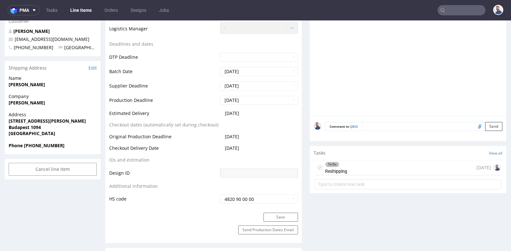
click at [350, 161] on div "To Do Reshipping [DATE]" at bounding box center [408, 167] width 186 height 15
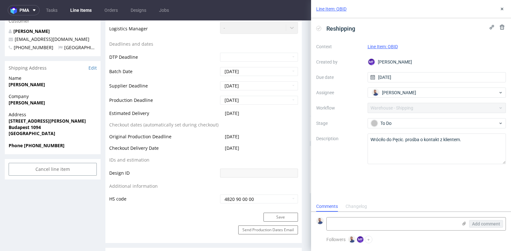
scroll to position [5, 0]
click at [503, 7] on icon at bounding box center [502, 8] width 5 height 5
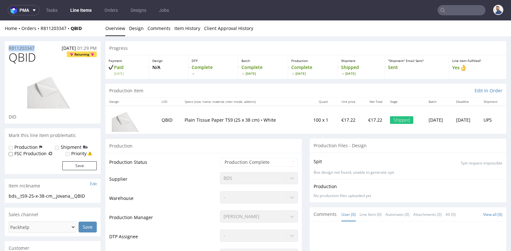
drag, startPoint x: 37, startPoint y: 50, endPoint x: 7, endPoint y: 48, distance: 29.7
click at [7, 48] on div "R811203347 30.07.2025 01:29 PM" at bounding box center [53, 46] width 96 height 10
copy p "R811203347"
click at [304, 104] on th "Quant." at bounding box center [318, 102] width 28 height 8
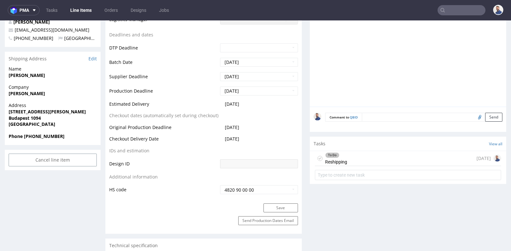
scroll to position [241, 0]
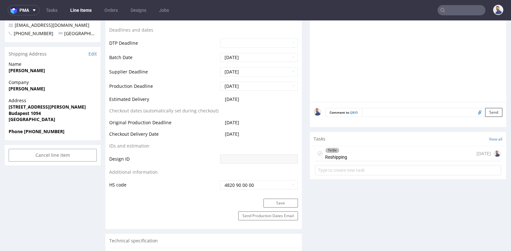
click at [361, 148] on div "To Do Reshipping 1 day ago" at bounding box center [408, 153] width 186 height 15
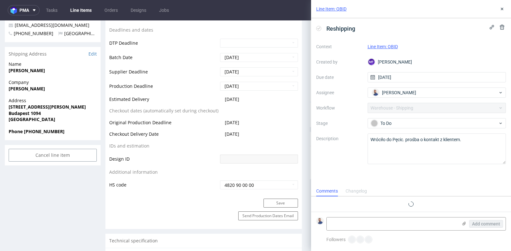
scroll to position [5, 0]
click at [413, 215] on form "Add comment" at bounding box center [411, 224] width 200 height 24
click at [411, 227] on textarea at bounding box center [392, 224] width 131 height 13
paste textarea "https://app-eu1.hubspot.com/contacts/25600958/record/0-5/221497751757"
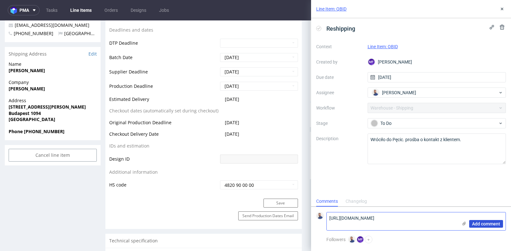
type textarea "https://app-eu1.hubspot.com/contacts/25600958/record/0-5/221497751757"
click at [488, 222] on span "Add comment" at bounding box center [486, 224] width 28 height 4
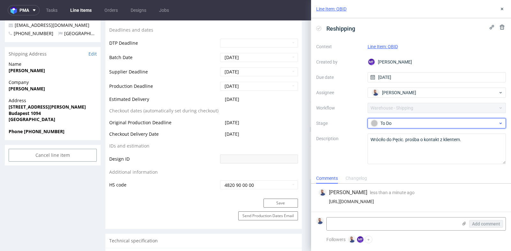
click at [498, 120] on span "To Do" at bounding box center [435, 124] width 128 height 8
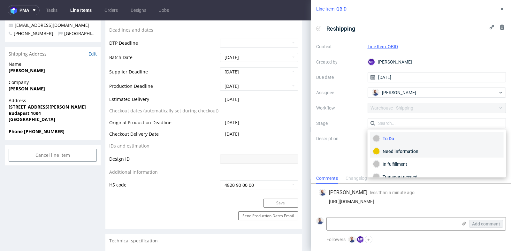
click at [483, 147] on div "Need information" at bounding box center [437, 151] width 134 height 13
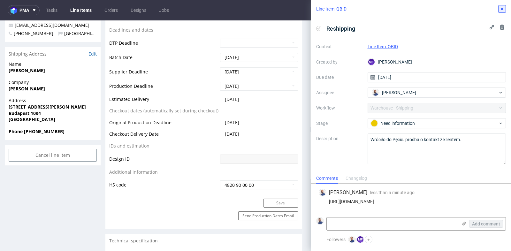
click at [503, 9] on icon at bounding box center [502, 8] width 5 height 5
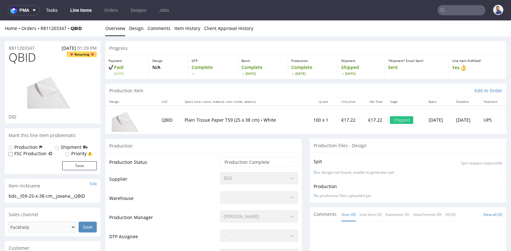
click at [57, 11] on link "Tasks" at bounding box center [51, 10] width 19 height 10
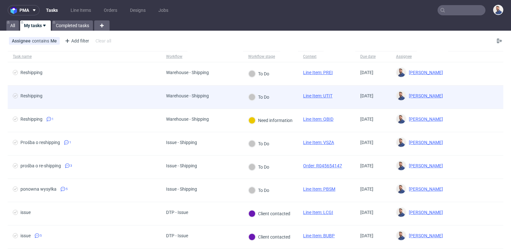
click at [78, 93] on span "Reshipping" at bounding box center [84, 97] width 143 height 8
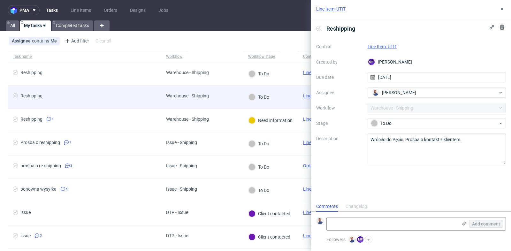
scroll to position [5, 0]
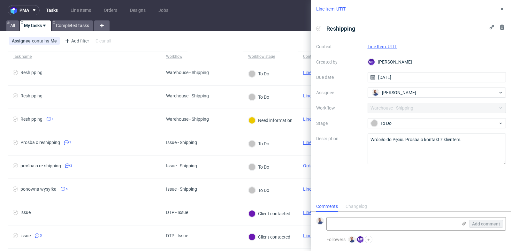
click at [384, 45] on link "Line Item: UTIT" at bounding box center [382, 46] width 29 height 5
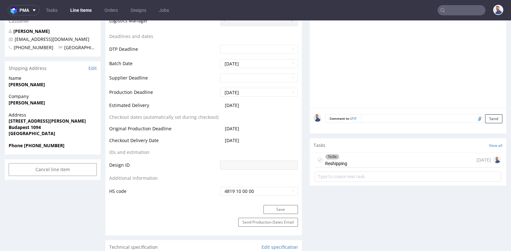
scroll to position [256, 0]
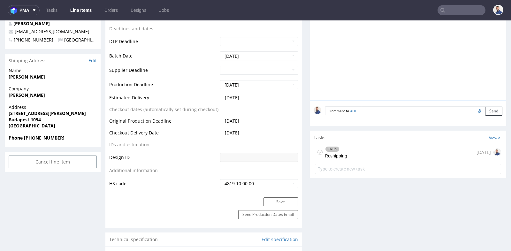
click at [298, 97] on div "Production Status Waiting for Artwork Waiting for Diecut Waiting for Mockup Wai…" at bounding box center [203, 54] width 197 height 287
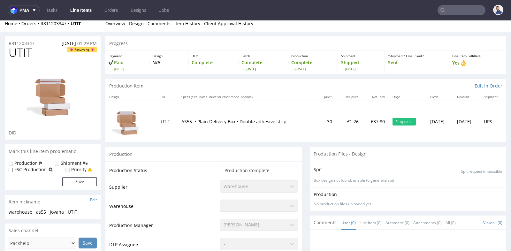
scroll to position [0, 0]
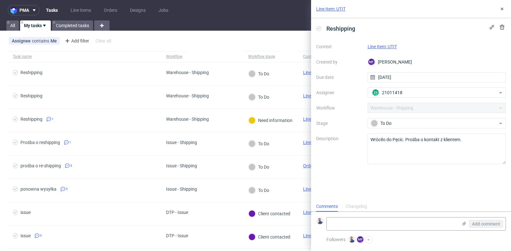
scroll to position [5, 0]
click at [504, 8] on icon at bounding box center [502, 8] width 5 height 5
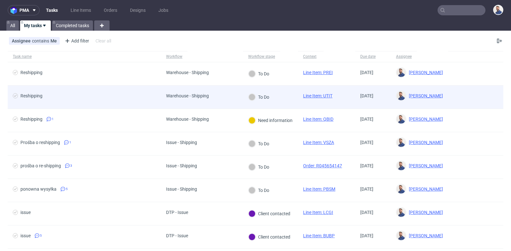
click at [97, 93] on span "Reshipping" at bounding box center [84, 97] width 143 height 8
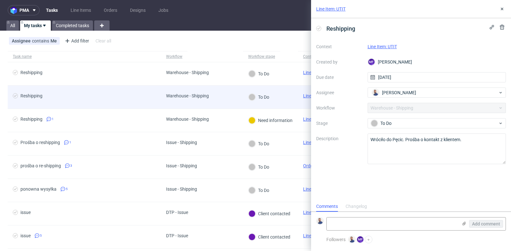
scroll to position [5, 0]
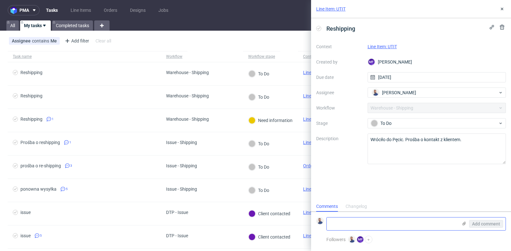
click at [367, 225] on textarea at bounding box center [392, 224] width 131 height 13
type textarea "Client contacted"
click at [494, 223] on span "Add comment" at bounding box center [486, 224] width 28 height 4
click at [501, 8] on icon at bounding box center [502, 8] width 5 height 5
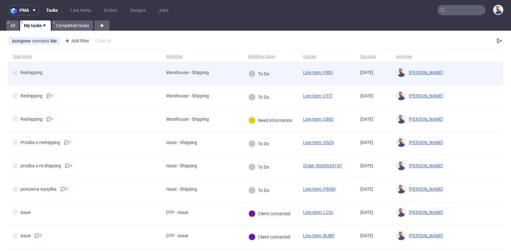
click at [91, 69] on div "Reshipping" at bounding box center [84, 73] width 153 height 23
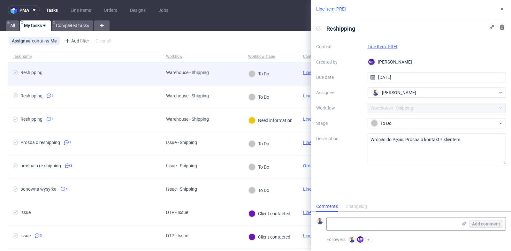
scroll to position [5, 0]
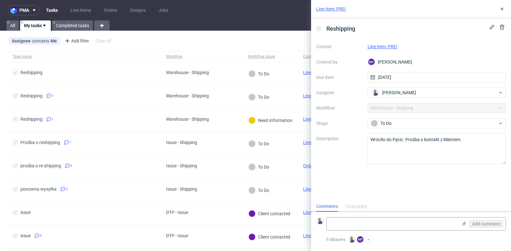
click at [382, 48] on link "Line Item: PREI" at bounding box center [383, 46] width 30 height 5
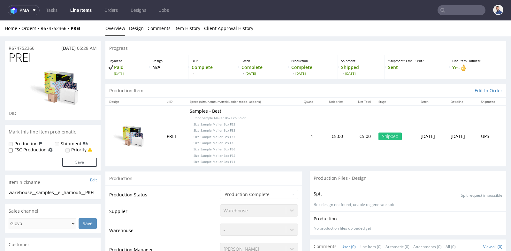
click at [100, 139] on section "Mark this line item problematic Production Shipment FSC Production Priority Save" at bounding box center [53, 148] width 96 height 46
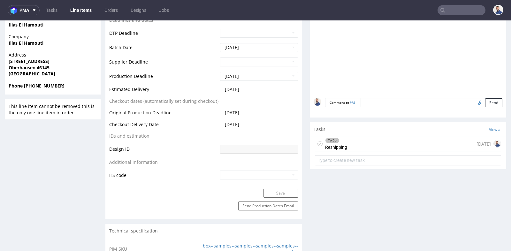
scroll to position [284, 0]
click at [372, 152] on form at bounding box center [408, 159] width 186 height 15
click at [373, 143] on div "To Do Reshipping [DATE]" at bounding box center [408, 143] width 186 height 15
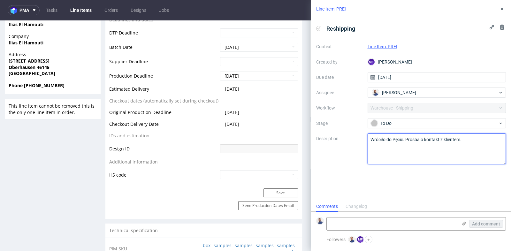
scroll to position [5, 0]
click at [373, 143] on textarea "Wróciło do Pęcic. Prośba o kontakt z klientem." at bounding box center [437, 149] width 139 height 31
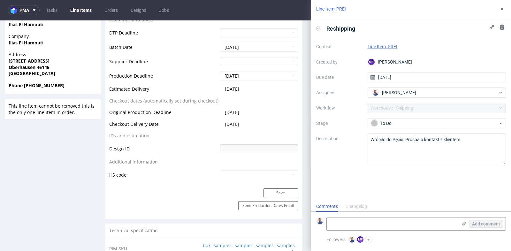
click at [399, 213] on form "Add comment" at bounding box center [411, 224] width 200 height 24
click at [396, 227] on textarea at bounding box center [392, 224] width 131 height 13
type textarea "Client contacted"
click at [494, 225] on span "Add comment" at bounding box center [486, 224] width 28 height 4
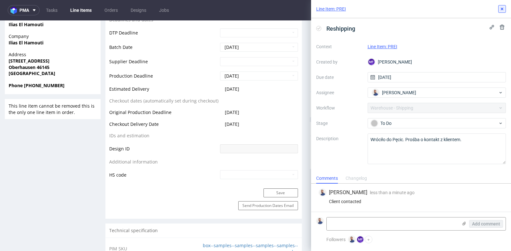
click at [501, 10] on icon at bounding box center [502, 8] width 5 height 5
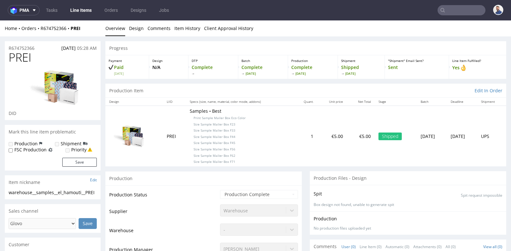
drag, startPoint x: 79, startPoint y: 10, endPoint x: 71, endPoint y: 10, distance: 7.7
click at [50, 9] on link "Tasks" at bounding box center [51, 10] width 19 height 10
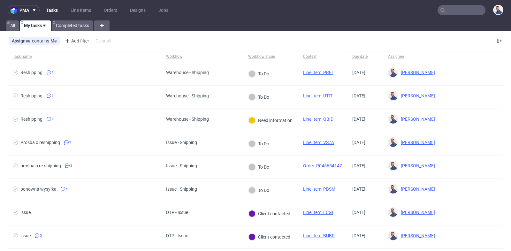
click at [202, 42] on div "Assignee contains Me Add filter Hide filters Clear all" at bounding box center [255, 40] width 511 height 15
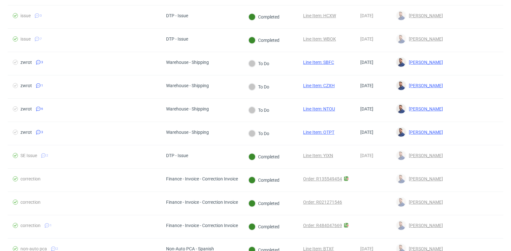
scroll to position [527, 0]
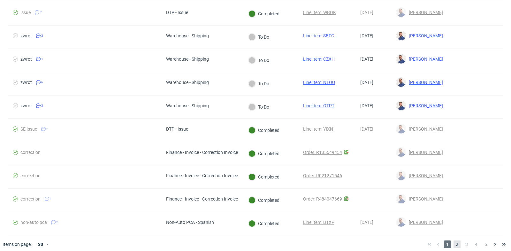
click at [454, 241] on span "2" at bounding box center [457, 245] width 7 height 8
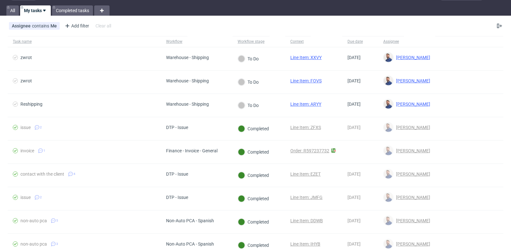
scroll to position [0, 0]
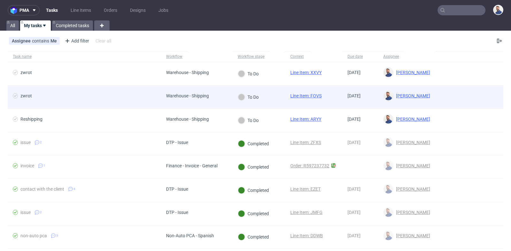
click at [46, 95] on span "zwrot" at bounding box center [84, 97] width 143 height 8
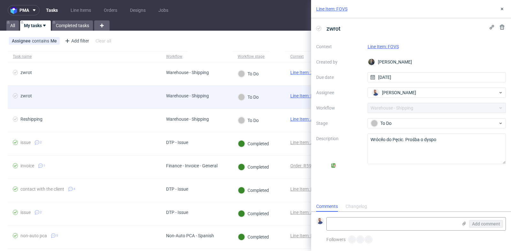
scroll to position [5, 0]
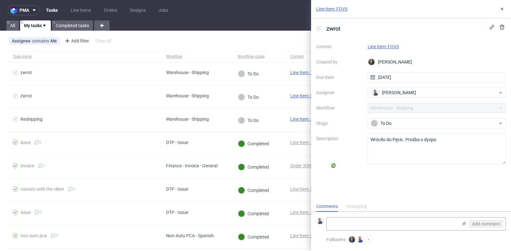
click at [392, 46] on link "Line Item: FOVS" at bounding box center [383, 46] width 31 height 5
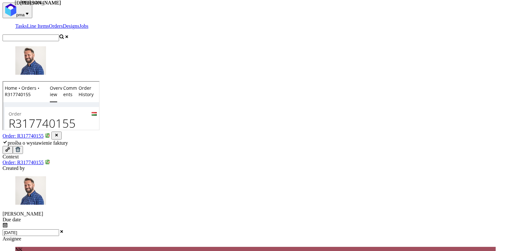
click at [27, 23] on link "Tasks" at bounding box center [21, 25] width 12 height 5
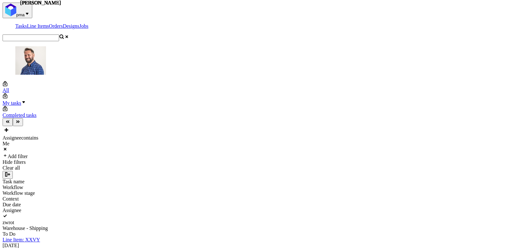
scroll to position [5, 0]
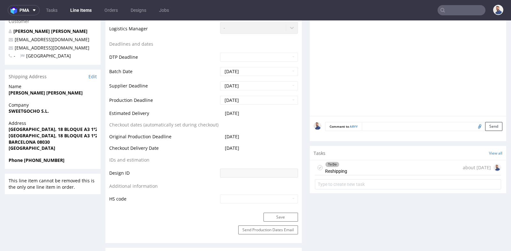
scroll to position [241, 0]
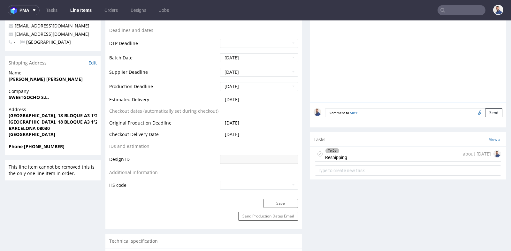
click at [354, 149] on div "To Do Reshipping about [DATE]" at bounding box center [408, 154] width 186 height 15
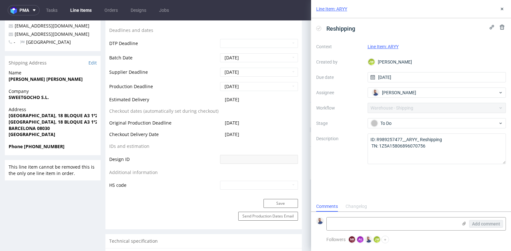
scroll to position [5, 0]
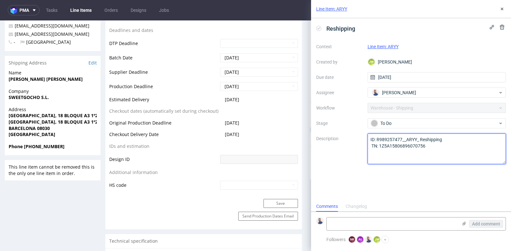
click at [393, 139] on textarea "ID: R989257477__ARYY_ Reshipping TN: 1Z5A15806896070756" at bounding box center [437, 149] width 139 height 31
click at [401, 145] on textarea "ID: R989257477__ARYY_ Reshipping TN: 1Z5A15806896070756" at bounding box center [437, 149] width 139 height 31
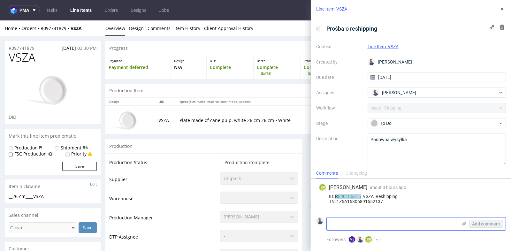
scroll to position [199, 0]
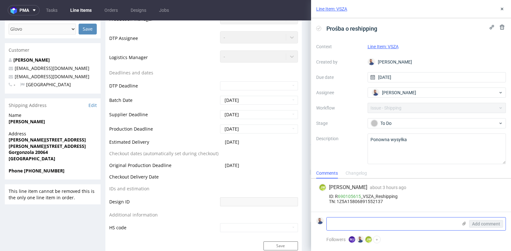
click at [387, 220] on textarea at bounding box center [392, 224] width 131 height 13
type textarea "Dostarczono"
click at [493, 228] on div "Add comment" at bounding box center [482, 224] width 48 height 13
click at [493, 225] on span "Add comment" at bounding box center [486, 224] width 28 height 4
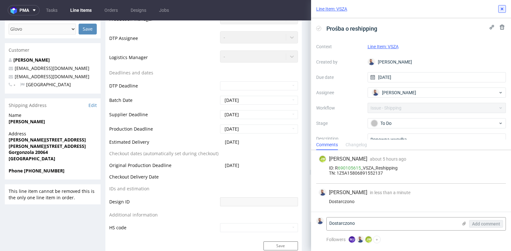
click at [503, 9] on icon at bounding box center [502, 8] width 5 height 5
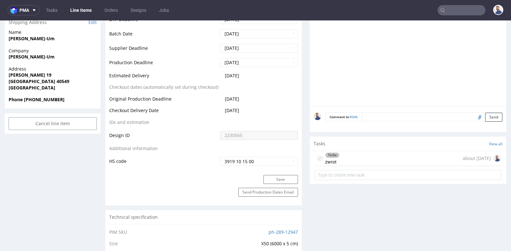
scroll to position [241, 0]
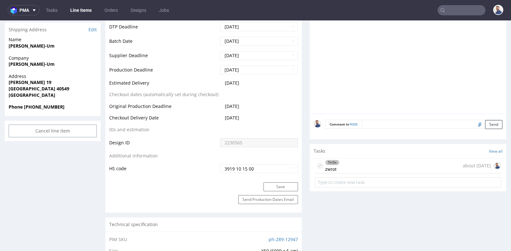
click at [106, 95] on div "Production Status Waiting for Artwork Waiting for Diecut Waiting for Mockup Wai…" at bounding box center [203, 38] width 197 height 287
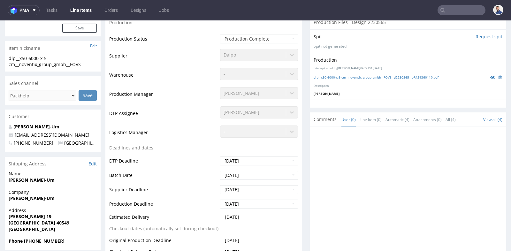
scroll to position [99, 0]
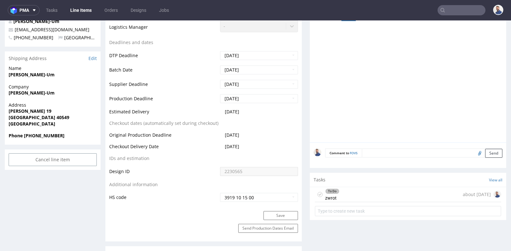
scroll to position [213, 0]
click at [370, 195] on div "To Do zwrot about 1 month ago" at bounding box center [408, 194] width 186 height 15
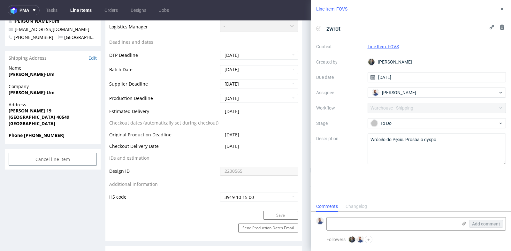
scroll to position [5, 0]
click at [398, 226] on textarea at bounding box center [392, 224] width 131 height 13
type textarea "client contacted"
click at [476, 224] on span "Add comment" at bounding box center [486, 224] width 28 height 4
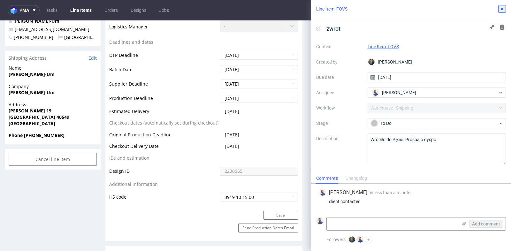
click at [504, 9] on icon at bounding box center [502, 8] width 5 height 5
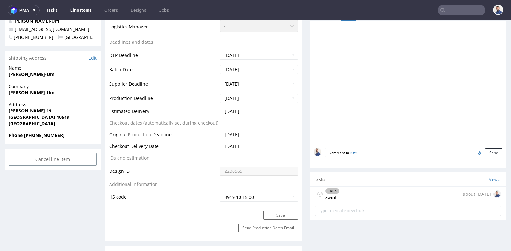
click at [55, 6] on link "Tasks" at bounding box center [51, 10] width 19 height 10
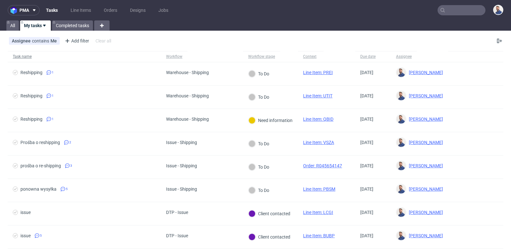
click at [146, 58] on span "Task name" at bounding box center [84, 56] width 143 height 5
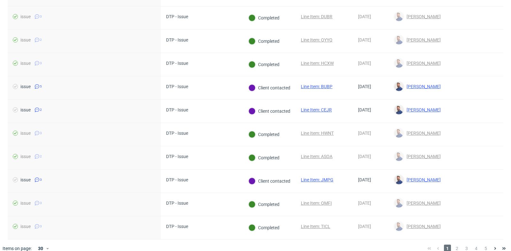
scroll to position [545, 0]
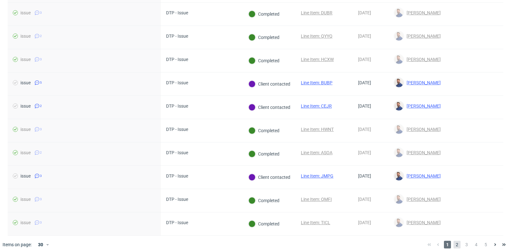
click at [454, 241] on span "2" at bounding box center [457, 245] width 7 height 8
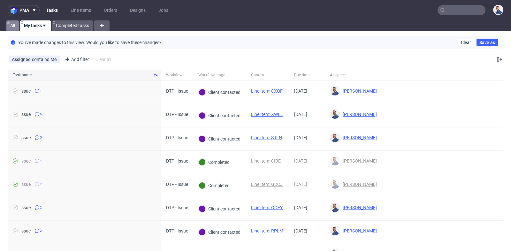
click at [10, 21] on link "All" at bounding box center [12, 25] width 12 height 10
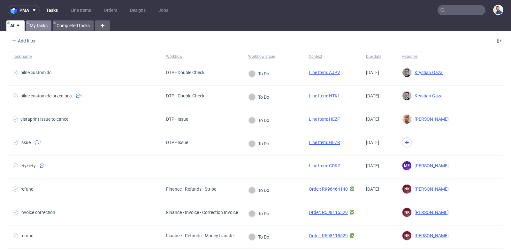
click at [33, 23] on link "My tasks" at bounding box center [39, 25] width 26 height 10
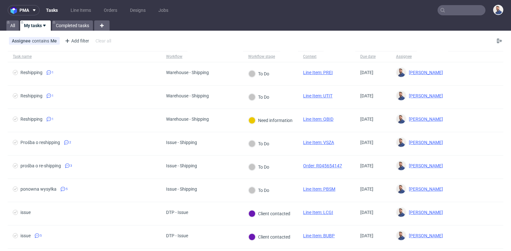
click at [225, 35] on div "Assignee contains Me Add filter Hide filters Clear all" at bounding box center [255, 40] width 511 height 15
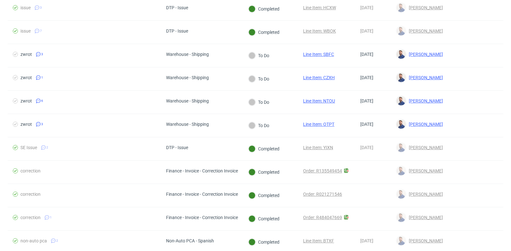
scroll to position [527, 0]
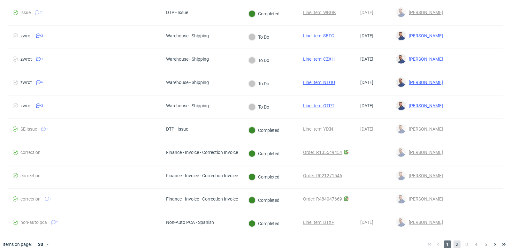
click at [454, 241] on span "2" at bounding box center [457, 245] width 7 height 8
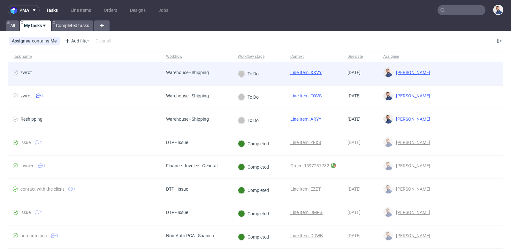
click at [125, 71] on span "zwrot" at bounding box center [84, 74] width 143 height 8
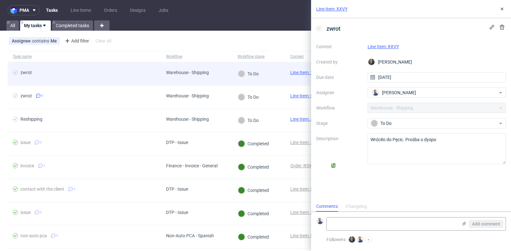
scroll to position [5, 0]
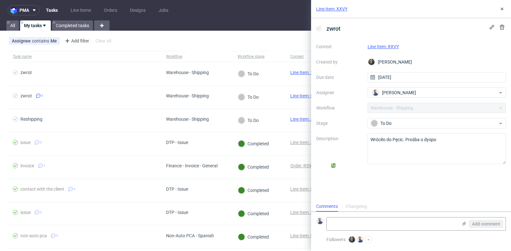
click at [383, 47] on link "Line Item: XXVY" at bounding box center [383, 46] width 31 height 5
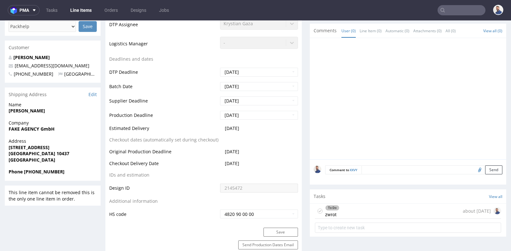
scroll to position [213, 0]
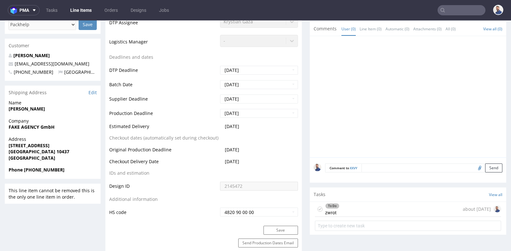
click at [361, 203] on div "To Do zwrot about 1 month ago" at bounding box center [408, 209] width 186 height 15
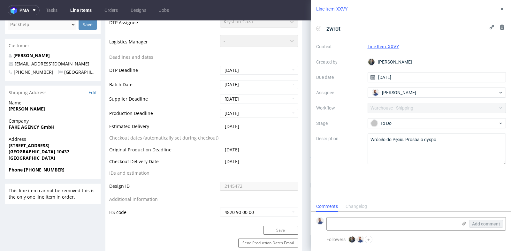
scroll to position [5, 0]
click at [367, 225] on textarea at bounding box center [392, 224] width 131 height 13
type textarea "Prośba o ponowną wysyłkę"
click at [482, 225] on span "Add comment" at bounding box center [486, 224] width 28 height 4
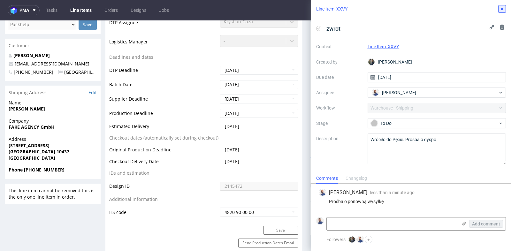
click at [503, 10] on use at bounding box center [502, 9] width 3 height 3
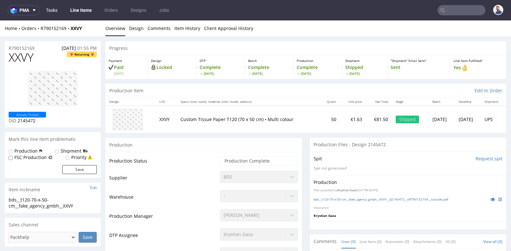
click at [53, 11] on link "Tasks" at bounding box center [51, 10] width 19 height 10
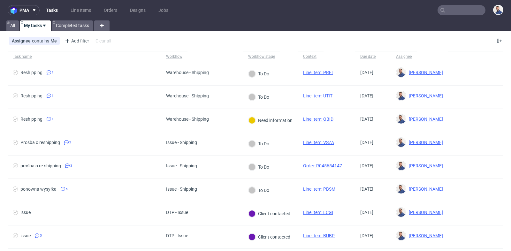
click at [177, 34] on div "Assignee contains Me Add filter Hide filters Clear all" at bounding box center [255, 40] width 511 height 15
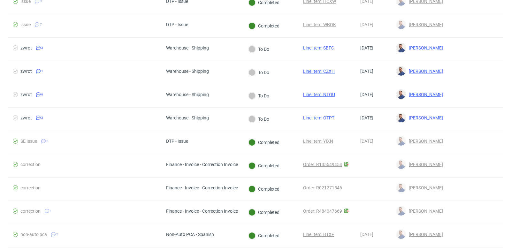
scroll to position [527, 0]
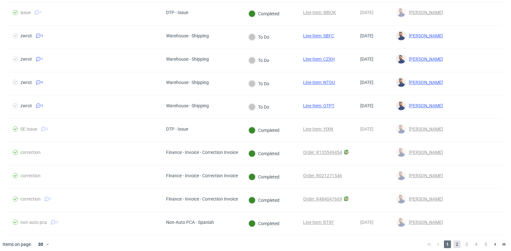
click at [454, 241] on span "2" at bounding box center [457, 245] width 7 height 8
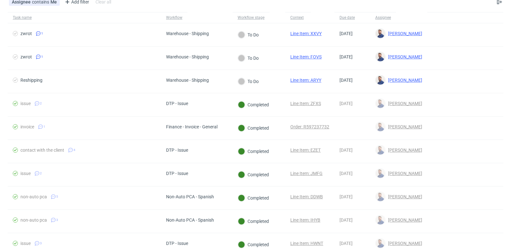
scroll to position [527, 0]
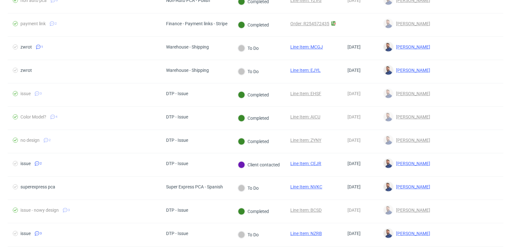
scroll to position [413, 0]
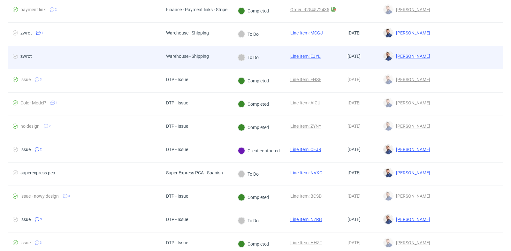
click at [83, 54] on span "zwrot" at bounding box center [84, 58] width 143 height 8
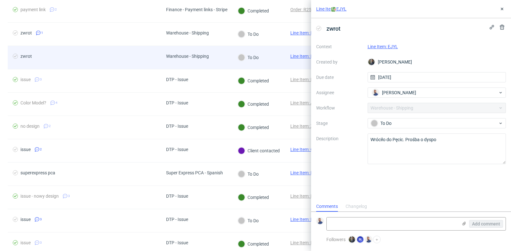
scroll to position [5, 0]
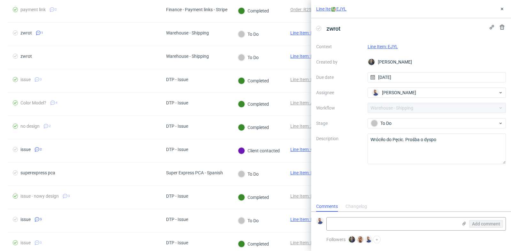
click at [385, 44] on link "Line Item: EJYL" at bounding box center [383, 46] width 30 height 5
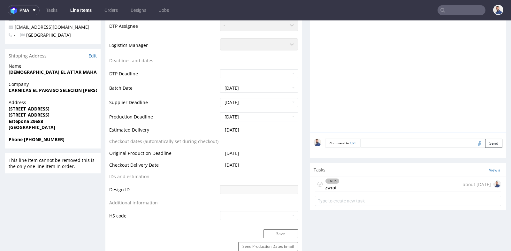
scroll to position [213, 0]
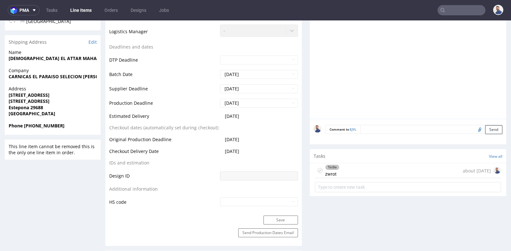
click at [363, 165] on div "To Do zwrot about [DATE]" at bounding box center [408, 170] width 186 height 15
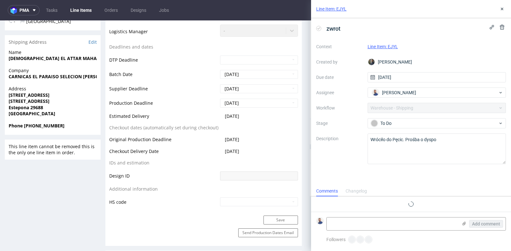
scroll to position [5, 0]
click at [501, 11] on icon at bounding box center [502, 8] width 5 height 5
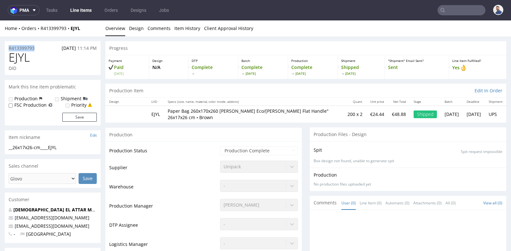
drag, startPoint x: 39, startPoint y: 48, endPoint x: 6, endPoint y: 47, distance: 32.3
click at [6, 47] on div "R413399793 25.06.2025 11:14 PM" at bounding box center [53, 46] width 96 height 10
copy p "R413399793"
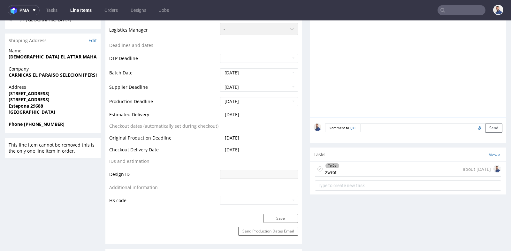
scroll to position [227, 0]
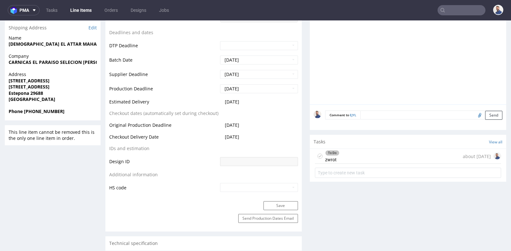
click at [364, 152] on div "To Do zwrot about 2 months ago" at bounding box center [408, 156] width 186 height 15
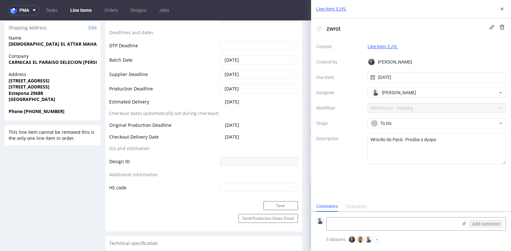
scroll to position [5, 0]
click at [388, 224] on textarea at bounding box center [392, 224] width 131 height 13
type textarea "client contacted"
click at [496, 226] on span "Add comment" at bounding box center [486, 224] width 28 height 4
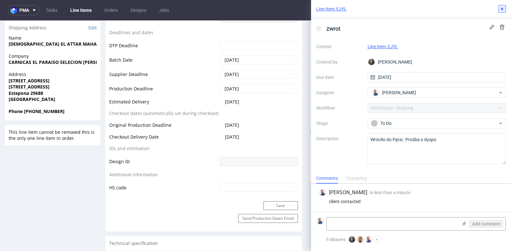
click at [500, 11] on icon at bounding box center [502, 8] width 5 height 5
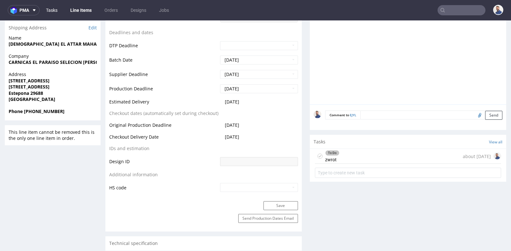
click at [50, 8] on link "Tasks" at bounding box center [51, 10] width 19 height 10
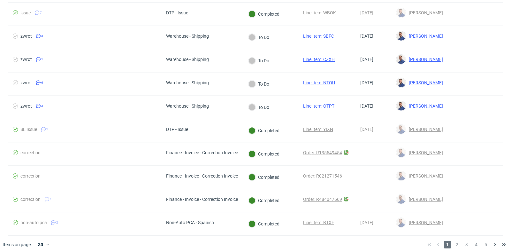
scroll to position [527, 0]
click at [454, 241] on span "2" at bounding box center [457, 245] width 7 height 8
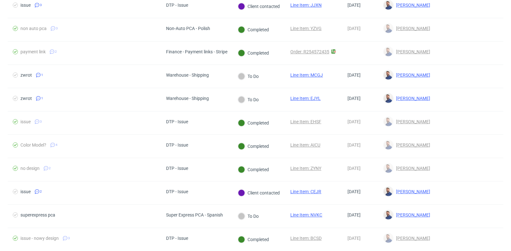
scroll to position [370, 0]
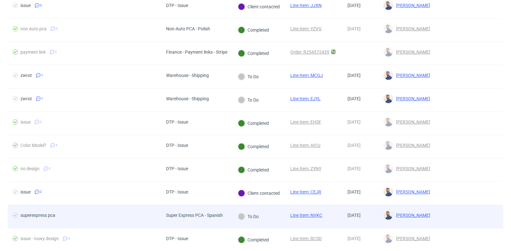
click at [141, 215] on span "superexpress pca" at bounding box center [84, 217] width 143 height 8
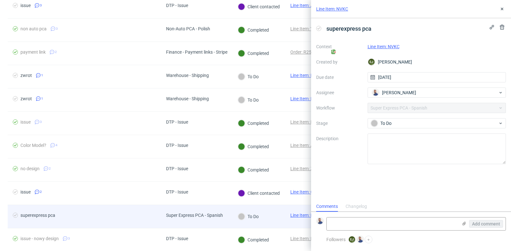
scroll to position [5, 0]
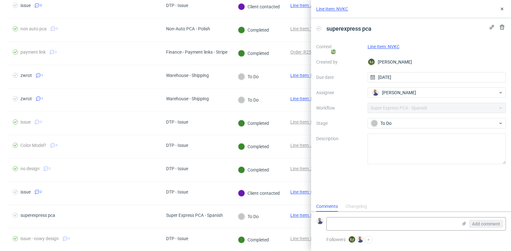
click at [386, 47] on link "Line Item: NVKC" at bounding box center [384, 46] width 32 height 5
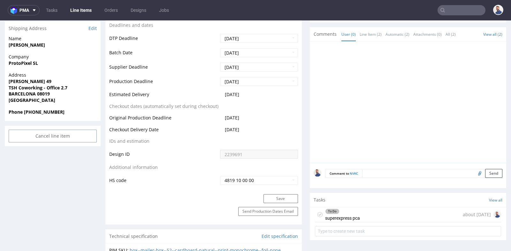
scroll to position [270, 0]
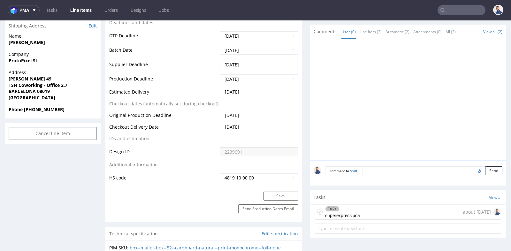
click at [360, 210] on div "To Do superexpress pca about [DATE]" at bounding box center [408, 212] width 186 height 15
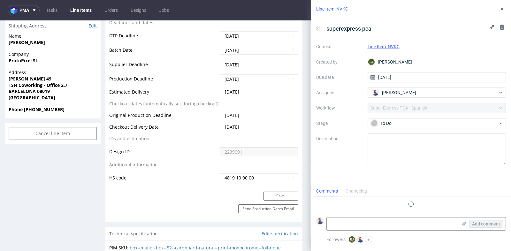
scroll to position [5, 0]
click at [381, 221] on textarea at bounding box center [392, 224] width 131 height 13
type textarea "Approved"
click at [489, 218] on div "Add comment" at bounding box center [482, 224] width 48 height 13
click at [489, 225] on span "Add comment" at bounding box center [486, 224] width 28 height 4
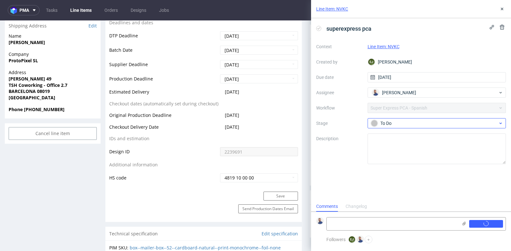
scroll to position [0, 0]
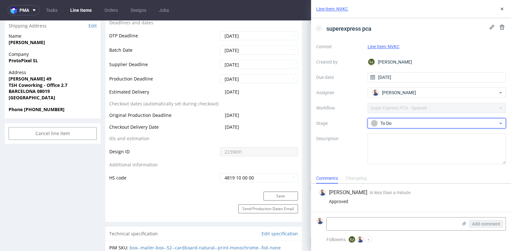
click at [490, 125] on div "To Do" at bounding box center [434, 123] width 127 height 7
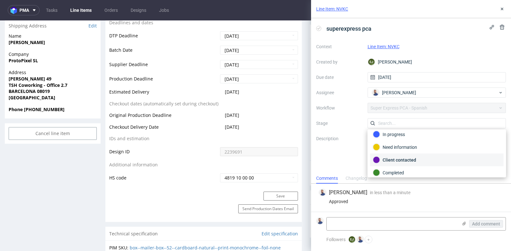
scroll to position [32, 0]
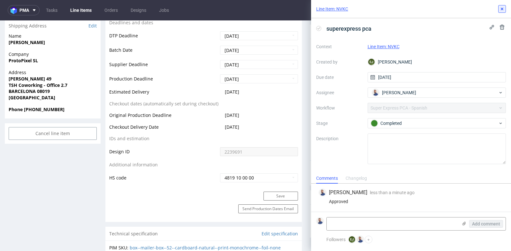
click at [505, 8] on icon at bounding box center [502, 8] width 5 height 5
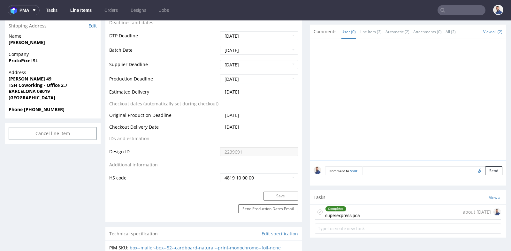
click at [56, 9] on link "Tasks" at bounding box center [51, 10] width 19 height 10
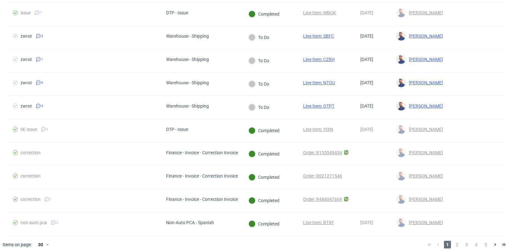
scroll to position [527, 0]
click at [454, 241] on span "2" at bounding box center [457, 245] width 7 height 8
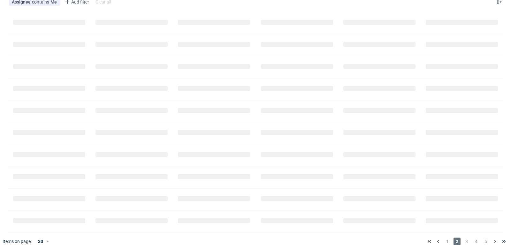
click at [454, 240] on span "2" at bounding box center [457, 242] width 7 height 8
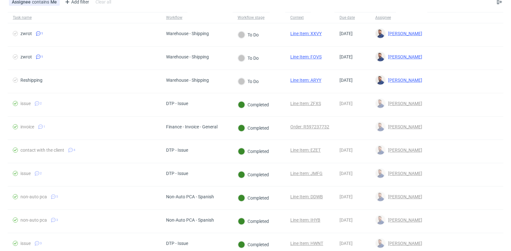
scroll to position [527, 0]
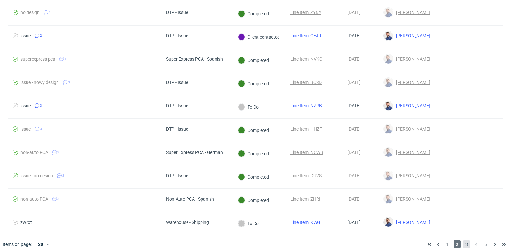
click at [463, 241] on span "3" at bounding box center [466, 245] width 7 height 8
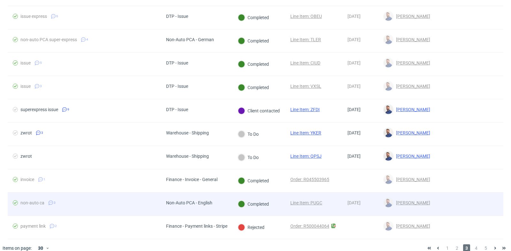
scroll to position [527, 0]
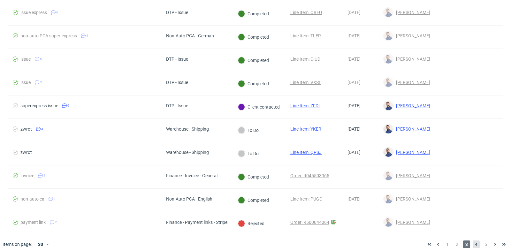
click at [473, 241] on span "4" at bounding box center [476, 245] width 7 height 8
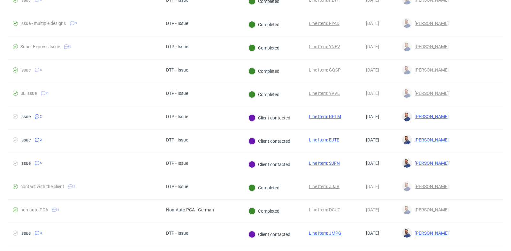
scroll to position [527, 0]
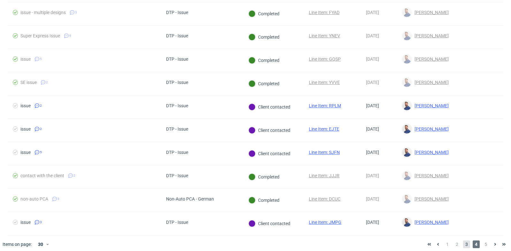
click at [463, 241] on span "3" at bounding box center [466, 245] width 7 height 8
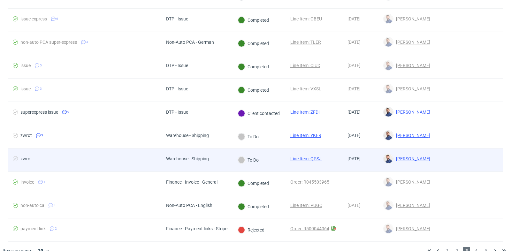
scroll to position [527, 0]
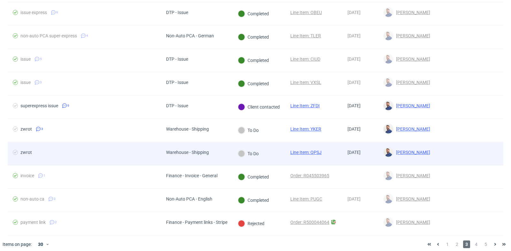
click at [104, 145] on div "zwrot" at bounding box center [84, 153] width 153 height 23
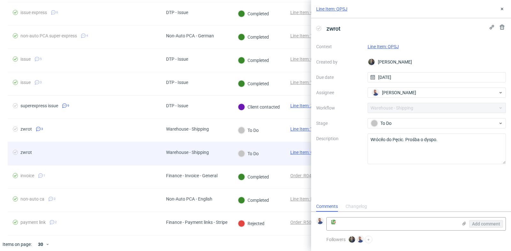
scroll to position [5, 0]
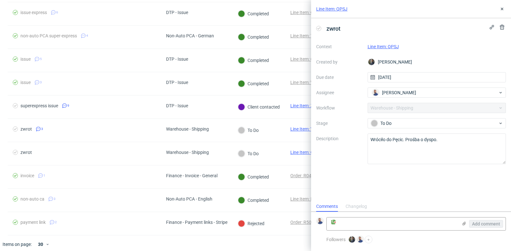
click at [390, 46] on link "Line Item: QPSJ" at bounding box center [383, 46] width 31 height 5
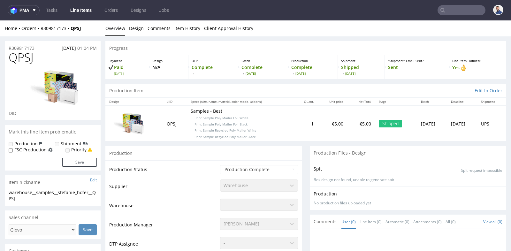
click at [297, 138] on td "1" at bounding box center [306, 123] width 24 height 35
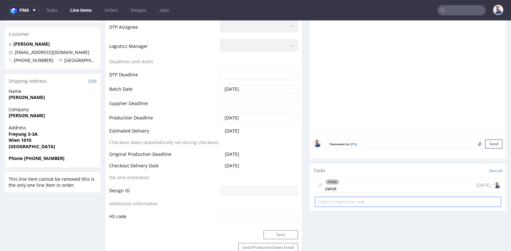
scroll to position [227, 0]
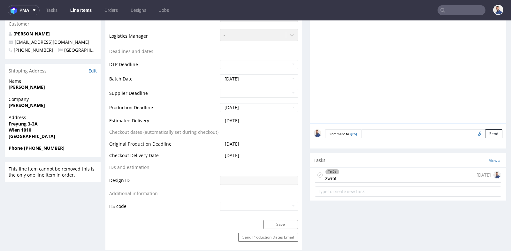
click at [378, 181] on div "To Do zwrot [DATE]" at bounding box center [408, 184] width 197 height 32
click at [380, 177] on div "To Do zwrot [DATE]" at bounding box center [408, 175] width 186 height 15
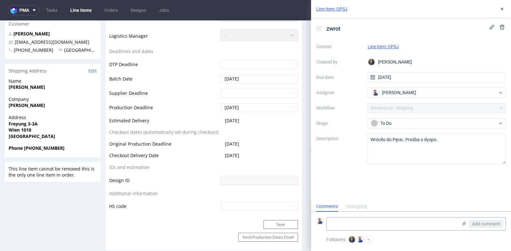
click at [380, 177] on div "zwrot Context Line Item: QPSJ Created by [PERSON_NAME] Due date [DATE] Assignee…" at bounding box center [411, 109] width 200 height 183
click at [420, 226] on textarea at bounding box center [392, 224] width 131 height 13
type textarea "client contacted"
click at [479, 228] on button "Add comment" at bounding box center [486, 224] width 34 height 8
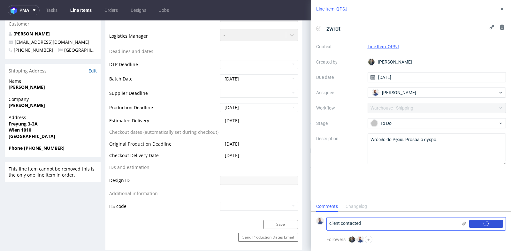
scroll to position [0, 0]
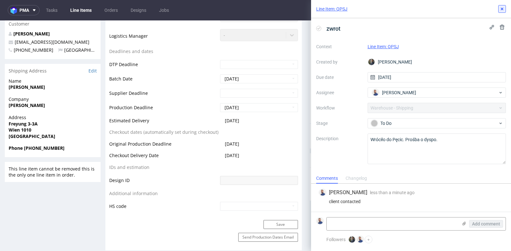
click at [500, 9] on icon at bounding box center [502, 8] width 5 height 5
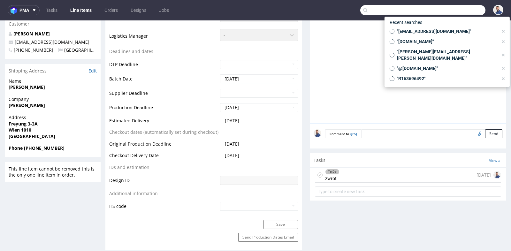
click at [453, 13] on input "text" at bounding box center [422, 10] width 125 height 10
paste input "Returned Order R309817173"
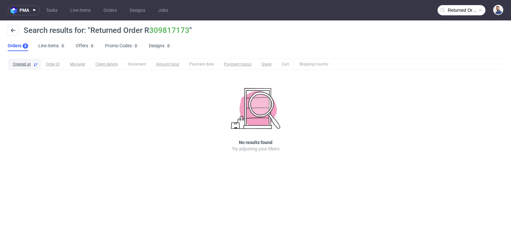
click at [461, 12] on input "Returned Order R309817173" at bounding box center [462, 10] width 48 height 10
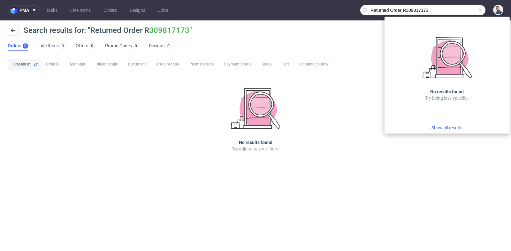
drag, startPoint x: 404, startPoint y: 9, endPoint x: 351, endPoint y: 8, distance: 53.4
click at [351, 8] on nav "pma Tasks Line Items Orders Designs Jobs Returned Order R309817173" at bounding box center [255, 10] width 511 height 20
type input "R309817173"
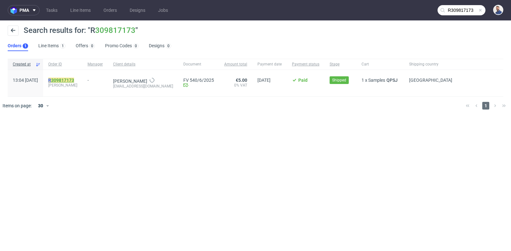
click at [74, 80] on link "309817173" at bounding box center [62, 80] width 23 height 5
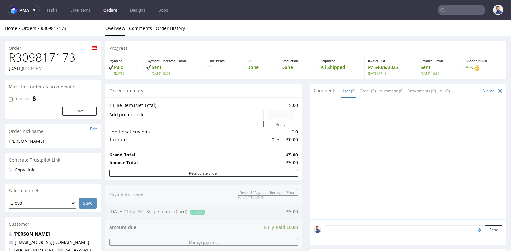
click at [310, 164] on div at bounding box center [408, 158] width 197 height 121
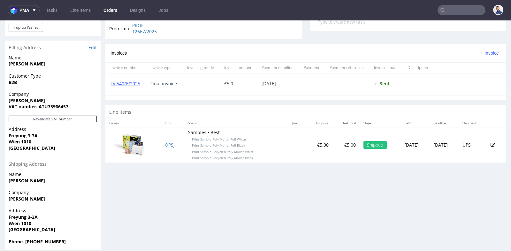
scroll to position [256, 0]
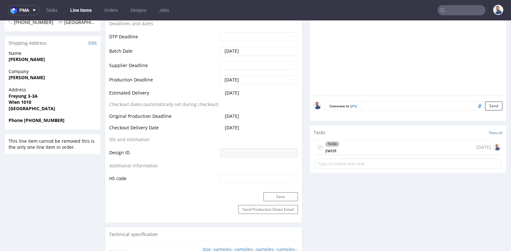
scroll to position [256, 0]
click at [351, 146] on div "To Do zwrot 2 months ago" at bounding box center [408, 146] width 186 height 15
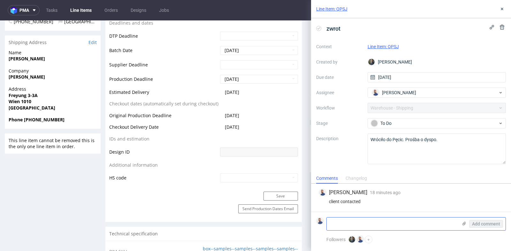
click at [353, 224] on textarea at bounding box center [392, 224] width 131 height 13
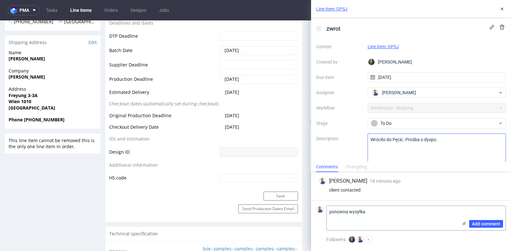
paste textarea "The Treasury Stefanie Hofer Palais Harrach Freyung 3-3A 1010 Wien Austria"
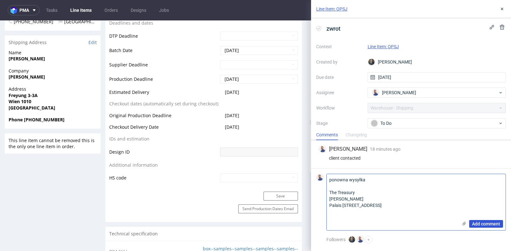
type textarea "ponowna wysyłka The Treasury Stefanie Hofer Palais Harrach Freyung 3-3A 1010 Wi…"
click at [477, 225] on span "Add comment" at bounding box center [486, 224] width 28 height 4
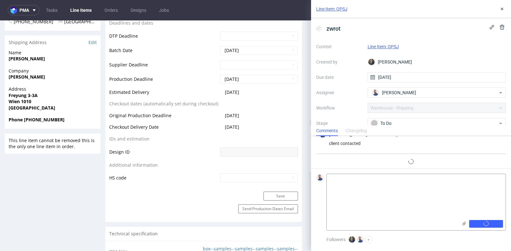
scroll to position [16, 0]
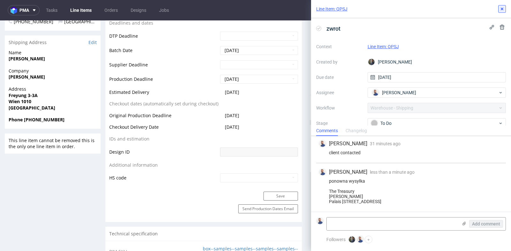
click at [503, 10] on icon at bounding box center [502, 8] width 5 height 5
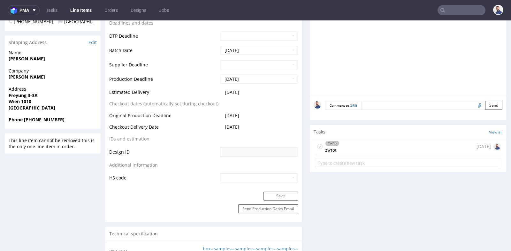
click at [450, 10] on input "text" at bounding box center [462, 10] width 48 height 10
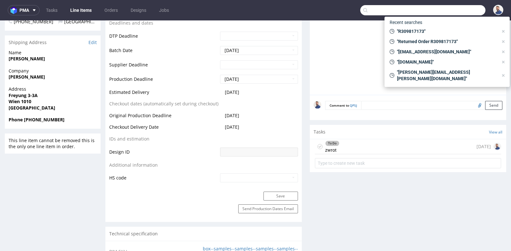
paste input "R528135493 v"
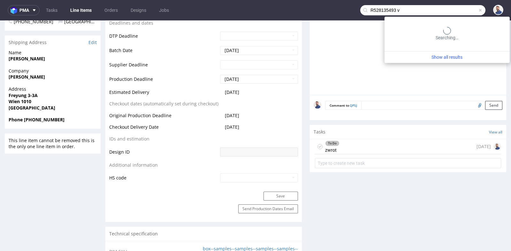
type input "R528135493 v"
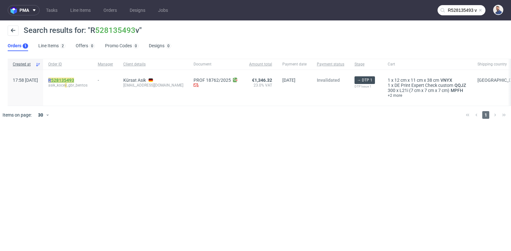
click at [74, 82] on link "528135493" at bounding box center [62, 80] width 23 height 5
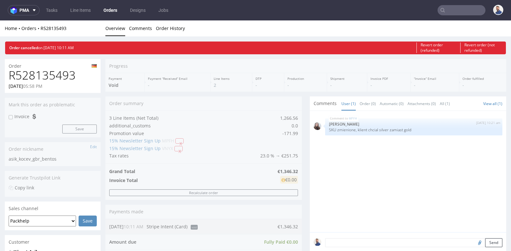
click at [323, 197] on div "MPFH 4th Sep 25 | 10:21 am Sandra Beśka SKU zmienione, klient chcial silver zam…" at bounding box center [410, 174] width 193 height 118
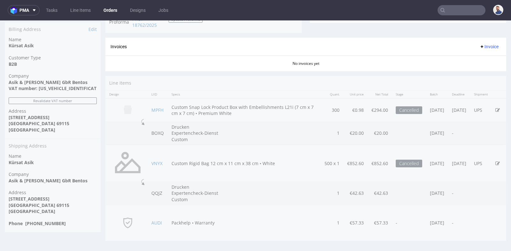
scroll to position [2, 0]
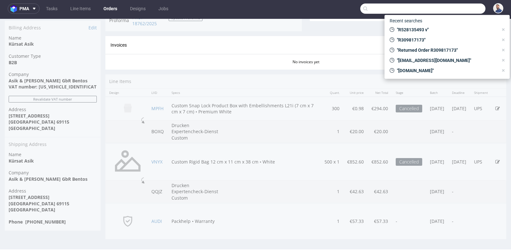
click at [463, 6] on input "text" at bounding box center [422, 9] width 125 height 10
paste input "b.haumer@tachoeasy.com"
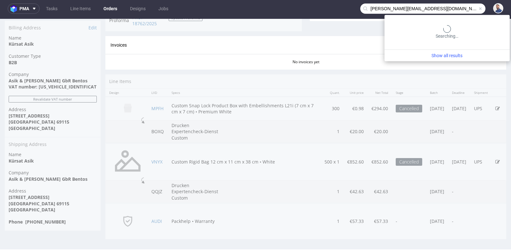
type input "b.haumer@tachoeasy.com"
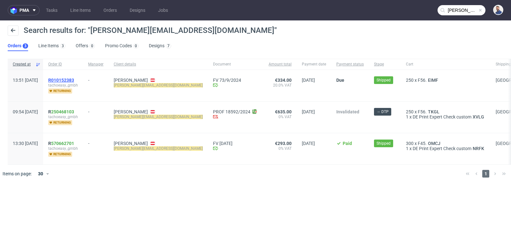
click at [72, 80] on span "R010152383" at bounding box center [61, 80] width 26 height 5
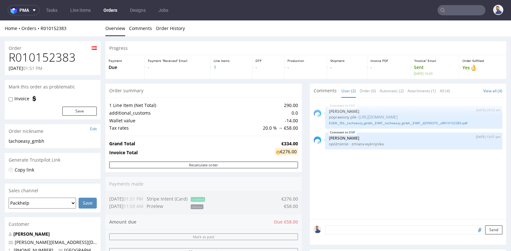
click at [291, 168] on div "Recalculate order" at bounding box center [203, 167] width 197 height 11
click at [459, 8] on input "text" at bounding box center [462, 10] width 48 height 10
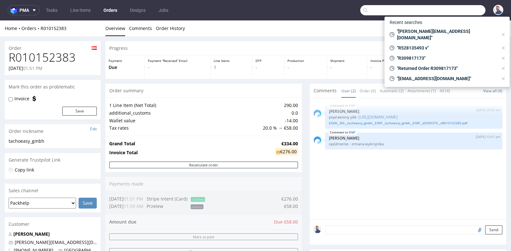
paste input "info@gorillagrillz.shop"
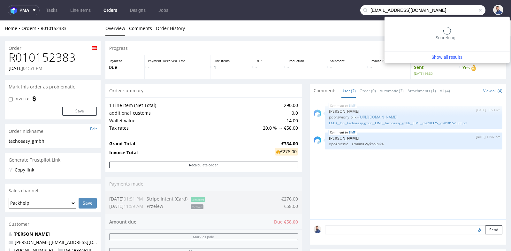
type input "info@gorillagrillz.shop"
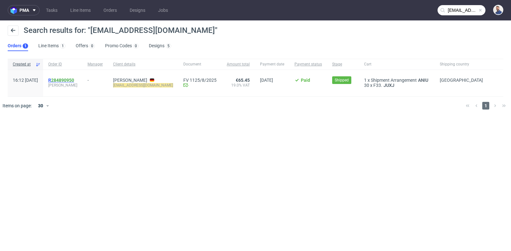
click at [74, 78] on link "284890950" at bounding box center [62, 80] width 23 height 5
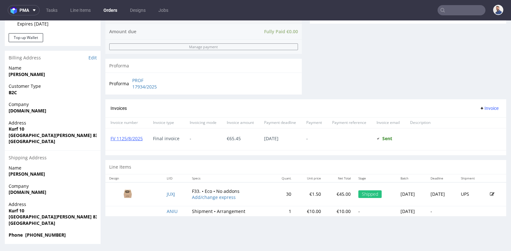
scroll to position [2, 0]
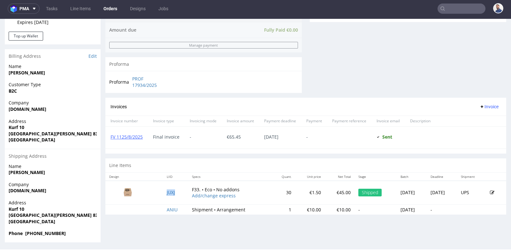
click at [170, 194] on td "JUXJ" at bounding box center [175, 193] width 25 height 24
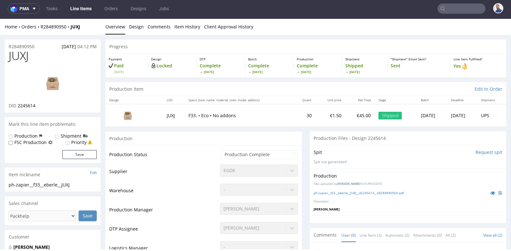
click at [53, 82] on img at bounding box center [52, 83] width 51 height 29
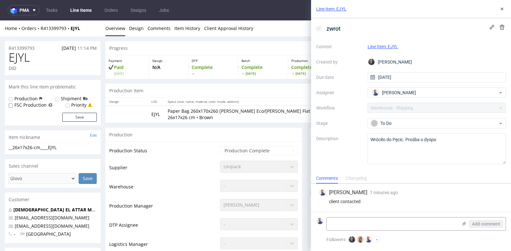
click at [405, 214] on form "Add comment" at bounding box center [411, 224] width 200 height 24
click at [403, 220] on textarea at bounding box center [392, 224] width 131 height 13
click at [403, 221] on textarea at bounding box center [392, 224] width 131 height 13
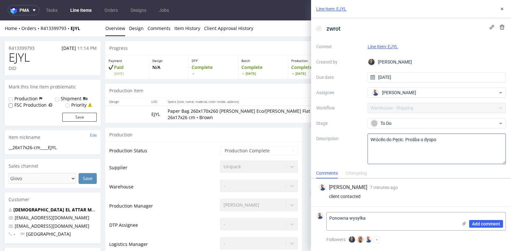
paste textarea "Calle nueva atalaya 17 (Centro comercial Diana bloque 3 local 16 ) Saladillo-Be…"
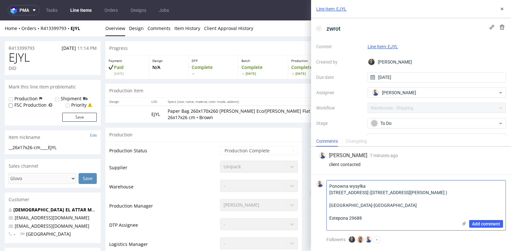
click at [399, 220] on textarea "Ponowna wysyłka Calle nueva atalaya 17 (Centro comercial Diana bloque 3 local 1…" at bounding box center [392, 206] width 131 height 50
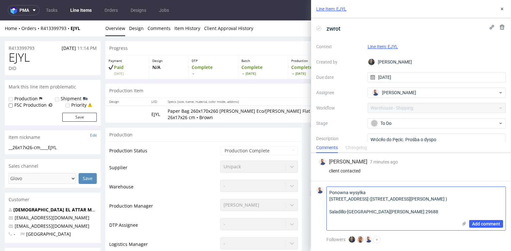
click at [378, 209] on textarea "Ponowna wysyłka Calle nueva atalaya 17 (Centro comercial Diana bloque 3 local 1…" at bounding box center [392, 208] width 131 height 43
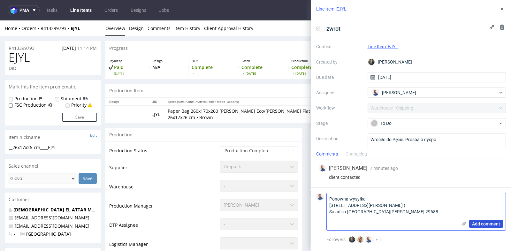
type textarea "Ponowna wysyłka Calle nueva atalaya 17 (Centro comercial Diana bloque 3 local 1…"
click at [481, 221] on button "Add comment" at bounding box center [486, 224] width 34 height 8
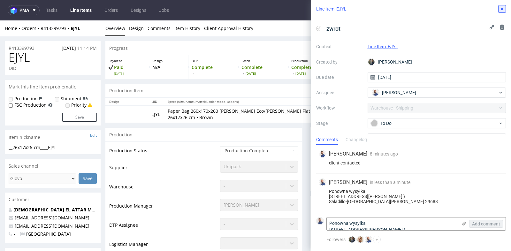
click at [502, 7] on icon at bounding box center [502, 8] width 5 height 5
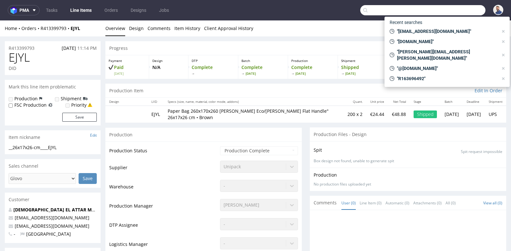
click at [451, 12] on input "text" at bounding box center [422, 10] width 125 height 10
paste input "R790152169"
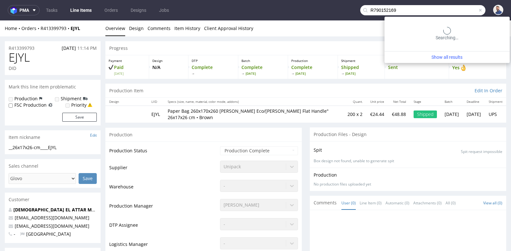
type input "R790152169"
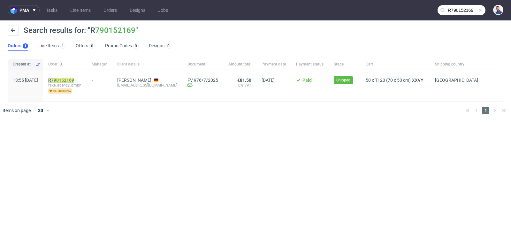
click at [70, 80] on mark "R 790152169" at bounding box center [61, 80] width 26 height 5
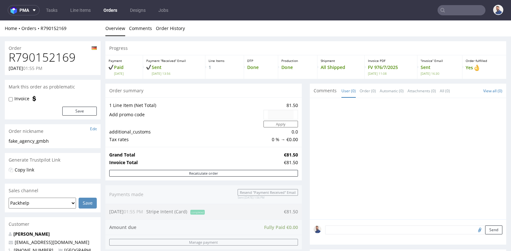
click at [306, 160] on div "Progress Payment Paid Wed 16 Jul Payment “Received” Email Sent Wed 16 Jul 13:56…" at bounding box center [305, 226] width 401 height 370
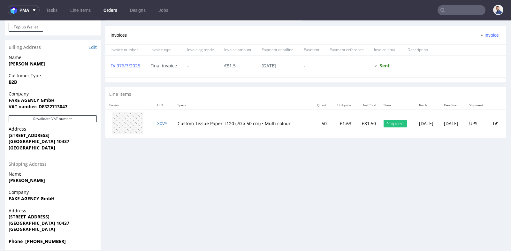
scroll to position [270, 0]
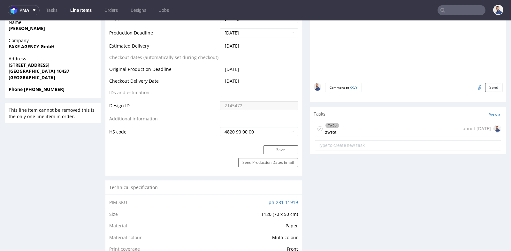
scroll to position [298, 0]
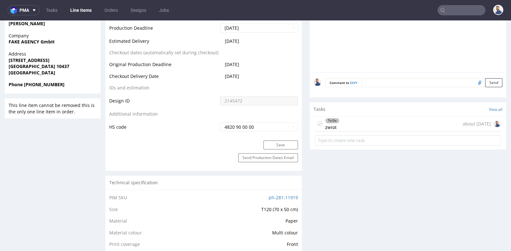
click at [366, 114] on div "Tasks View all" at bounding box center [408, 109] width 197 height 14
click at [366, 119] on div "To Do zwrot about 1 month ago" at bounding box center [408, 124] width 186 height 15
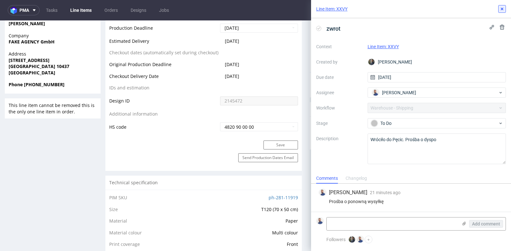
click at [503, 7] on icon at bounding box center [502, 8] width 5 height 5
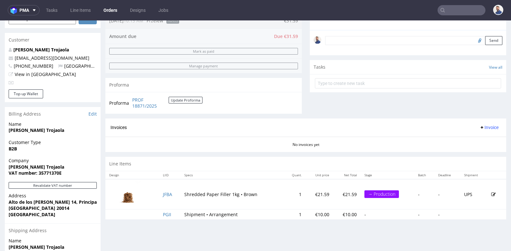
click at [325, 129] on div "Invoices Invoice" at bounding box center [306, 128] width 391 height 8
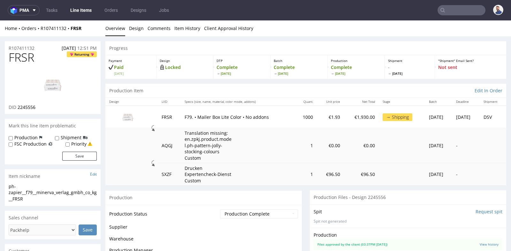
click at [295, 138] on td "1" at bounding box center [306, 145] width 22 height 35
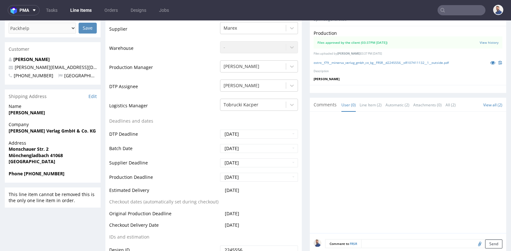
scroll to position [213, 0]
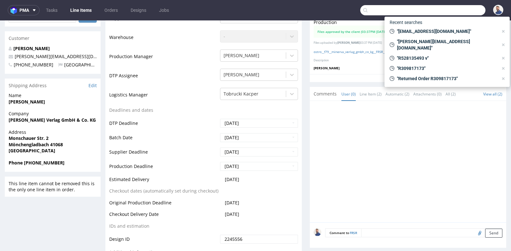
click at [454, 13] on input "text" at bounding box center [422, 10] width 125 height 10
paste input "[PERSON_NAME][EMAIL_ADDRESS][DOMAIN_NAME]"
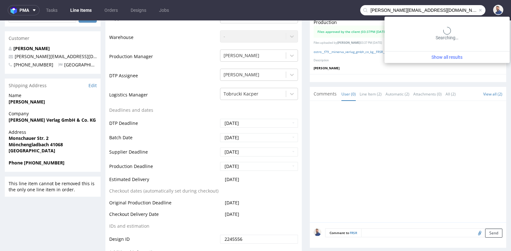
type input "[PERSON_NAME][EMAIL_ADDRESS][DOMAIN_NAME]"
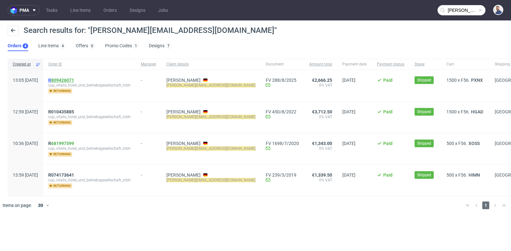
click at [74, 79] on link "809426071" at bounding box center [62, 80] width 23 height 5
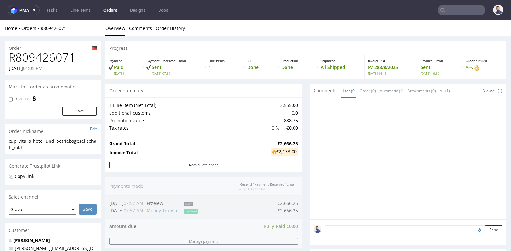
click at [298, 137] on div "Grand Total €2,666.25 Invoice Total €2,133.00" at bounding box center [203, 149] width 197 height 26
